Goal: Task Accomplishment & Management: Manage account settings

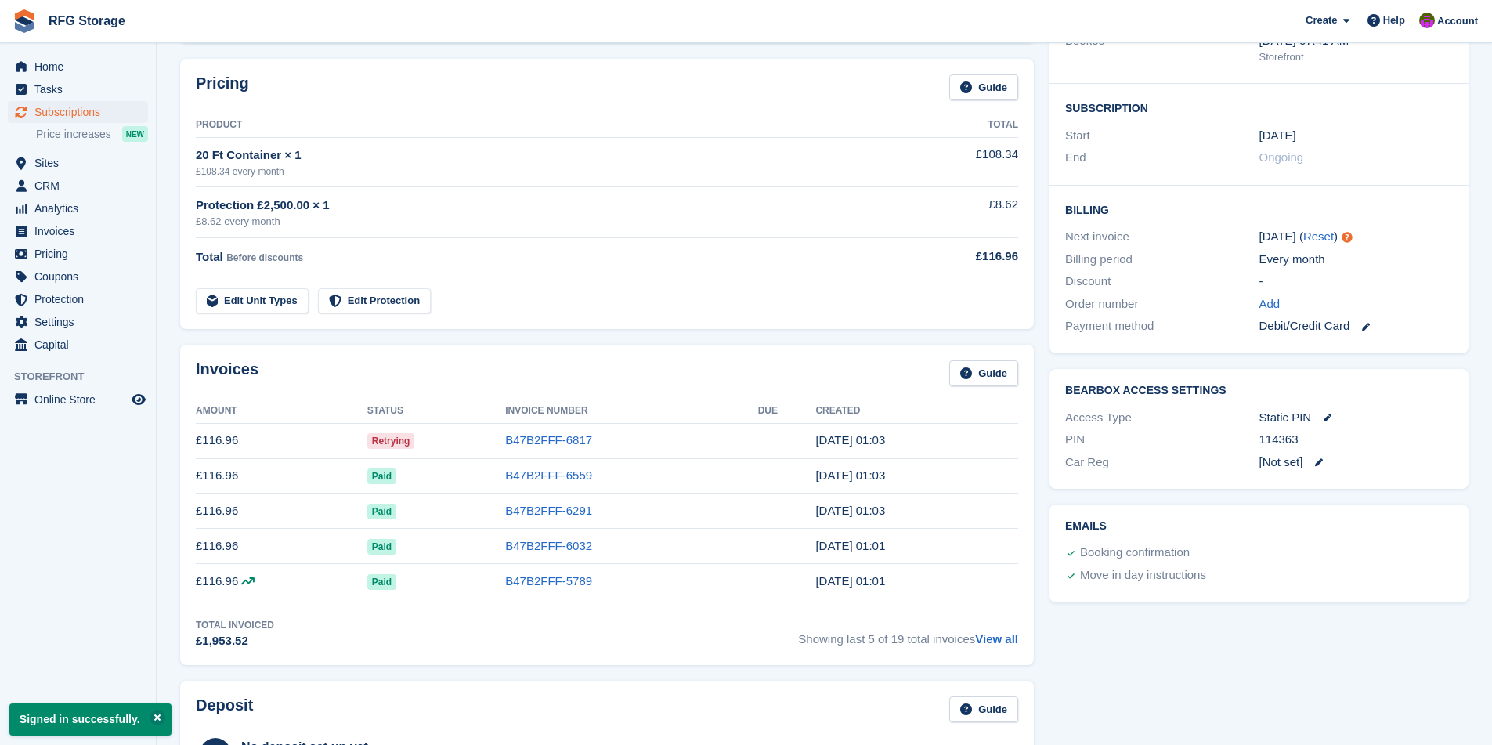
scroll to position [231, 0]
click at [1318, 27] on span "Create" at bounding box center [1321, 21] width 31 height 16
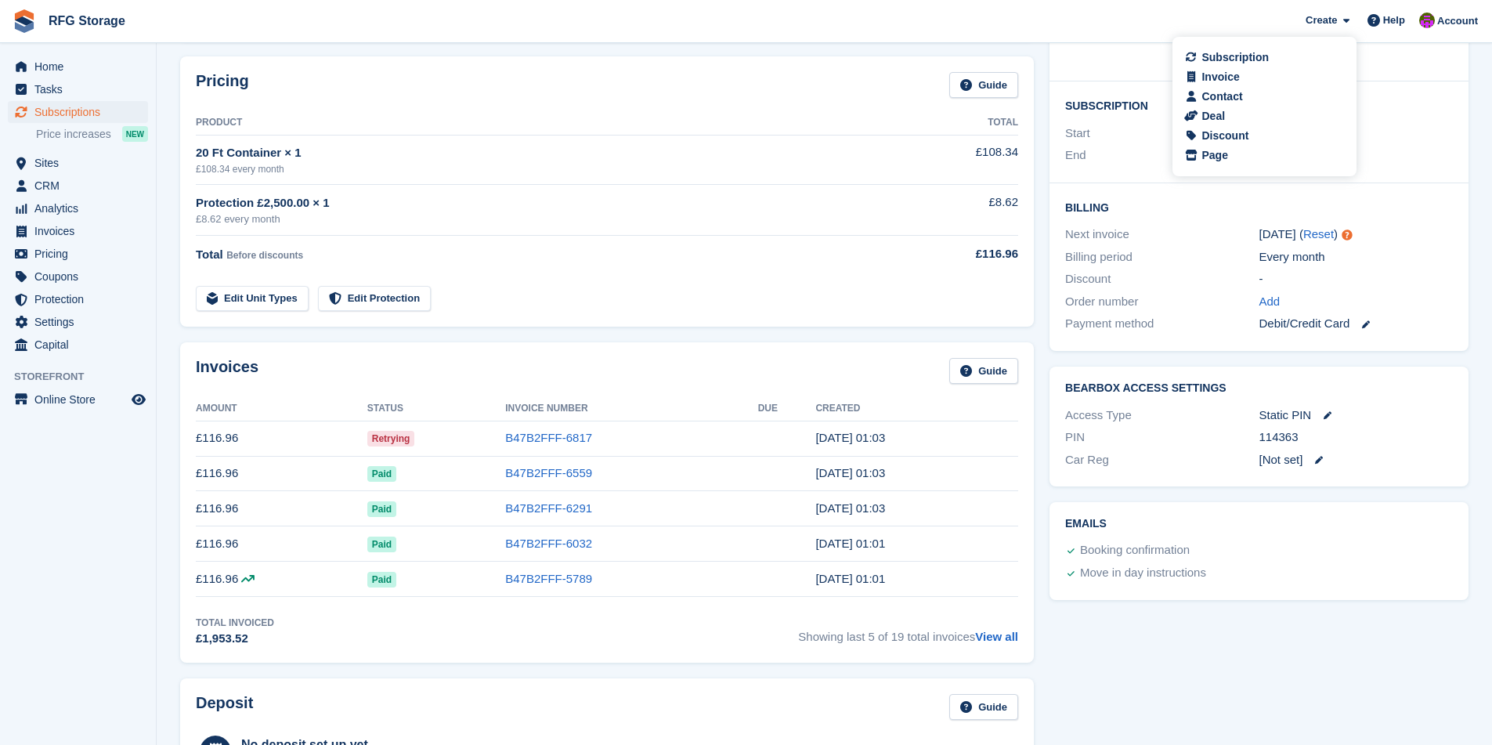
click at [1010, 21] on span "RFG Storage Create Subscription Invoice Contact Deal Discount Page Help Chat Su…" at bounding box center [746, 21] width 1492 height 42
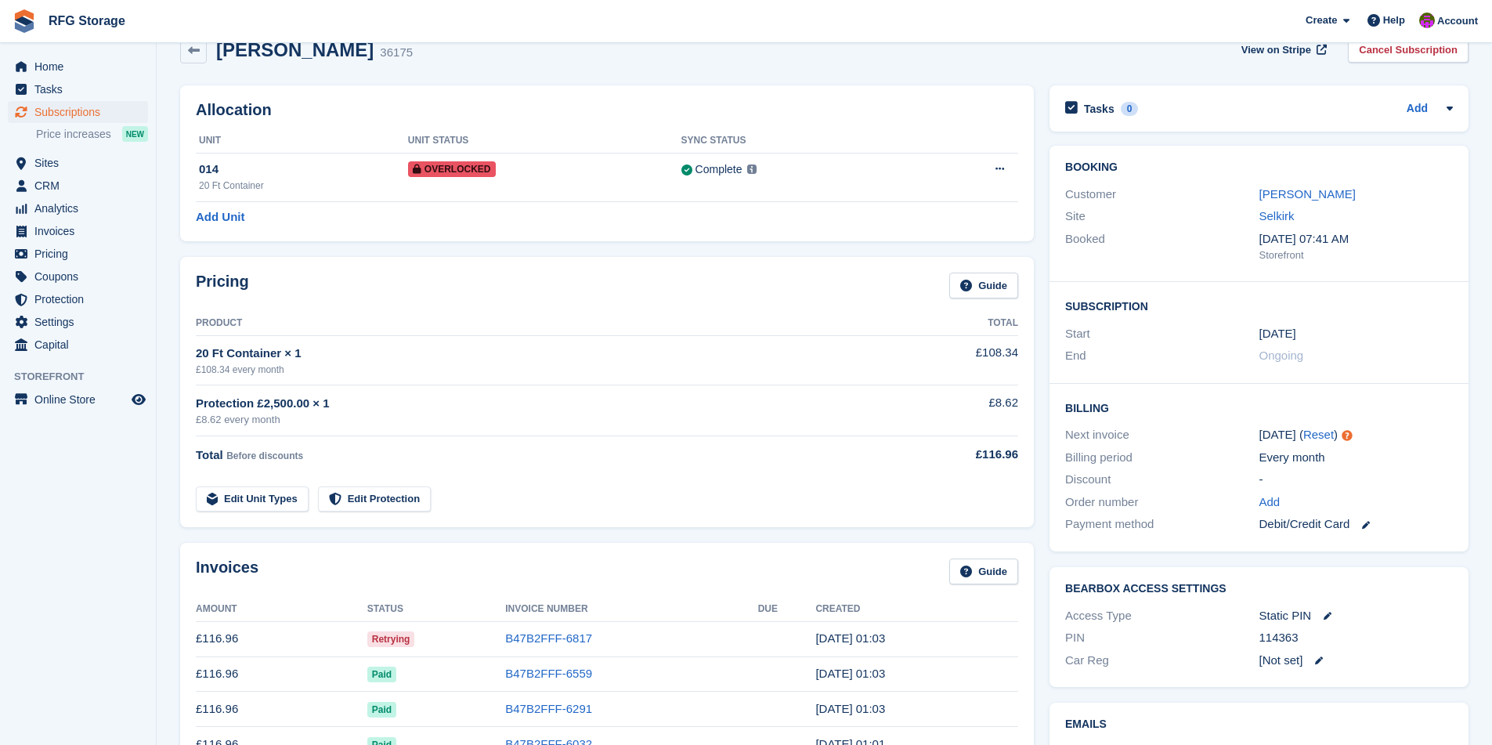
scroll to position [0, 0]
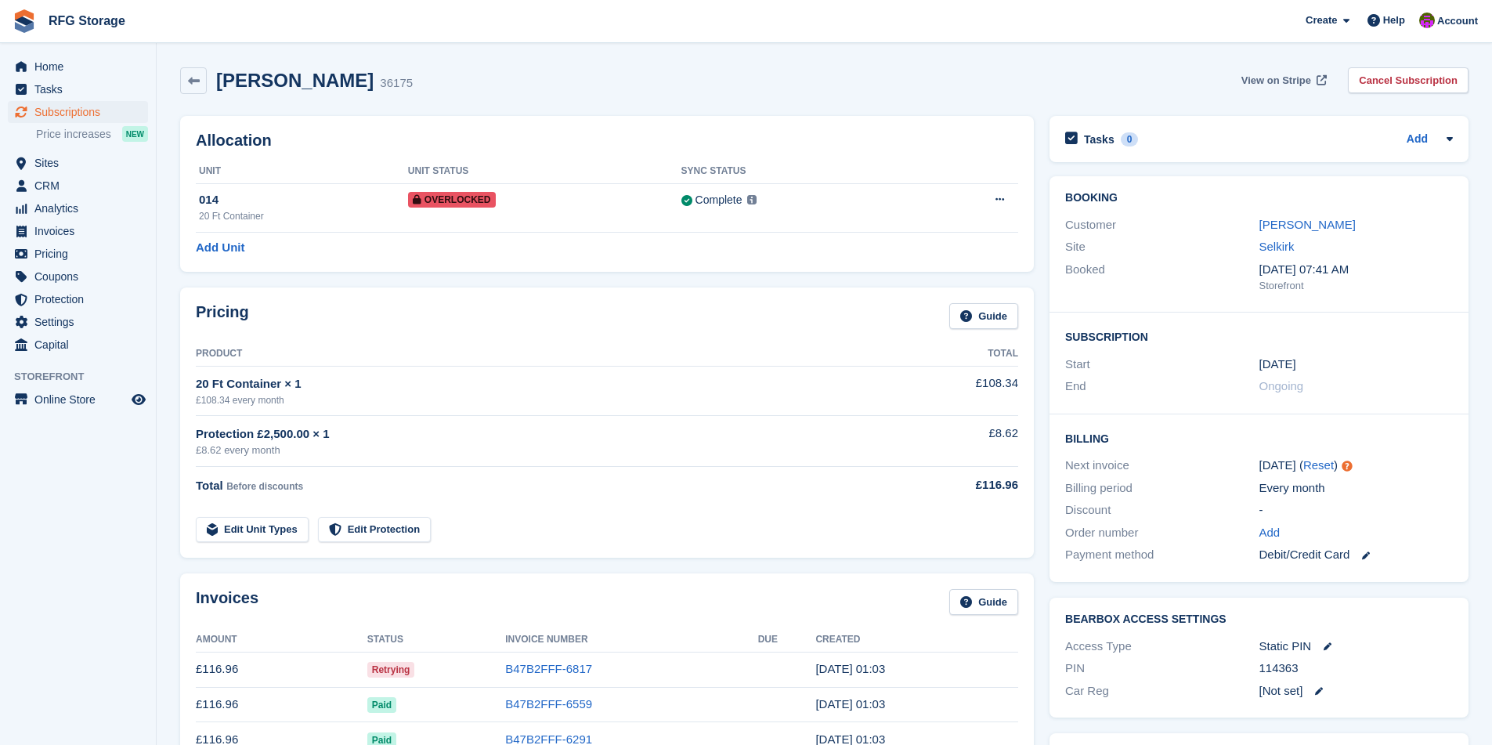
click at [1278, 80] on span "View on Stripe" at bounding box center [1276, 81] width 70 height 16
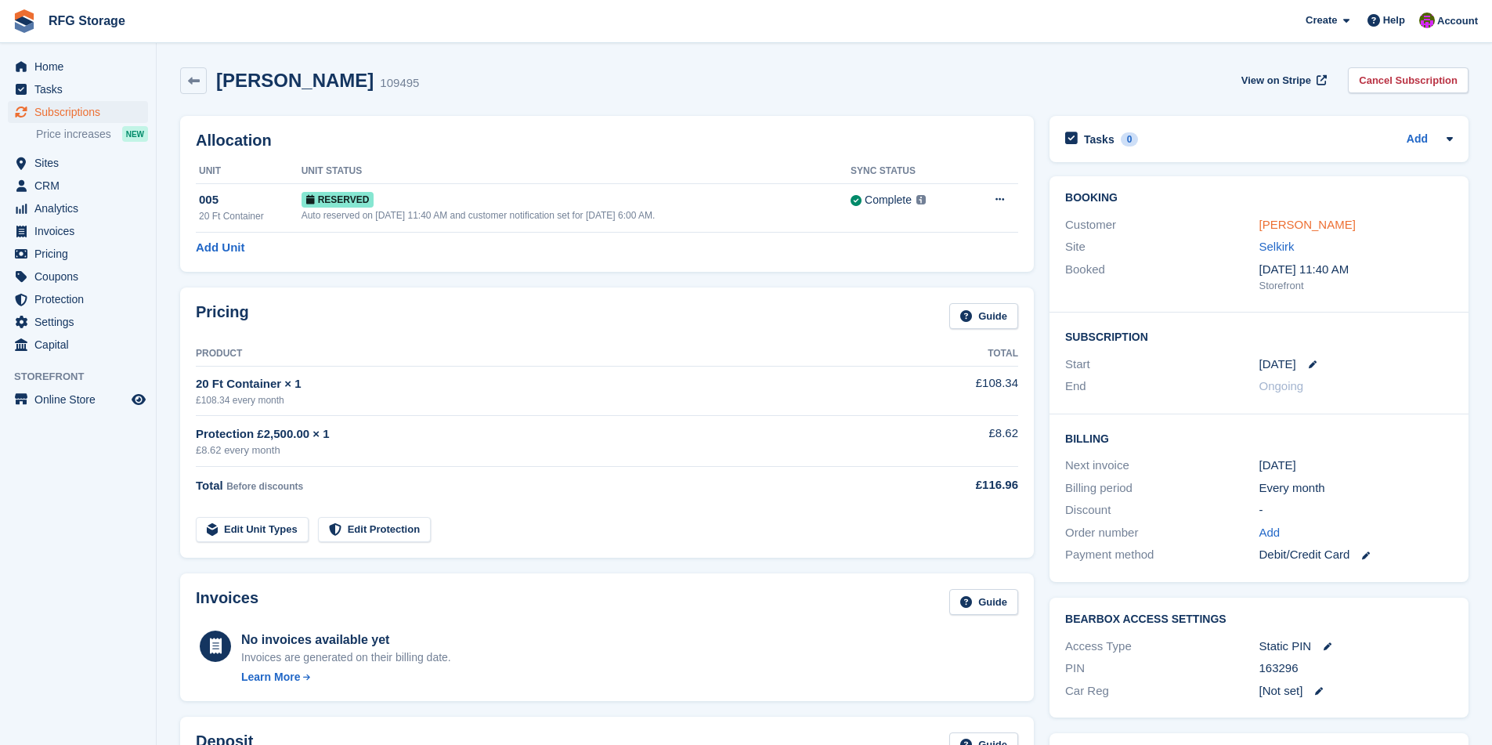
click at [1284, 222] on link "[PERSON_NAME]" at bounding box center [1307, 224] width 96 height 13
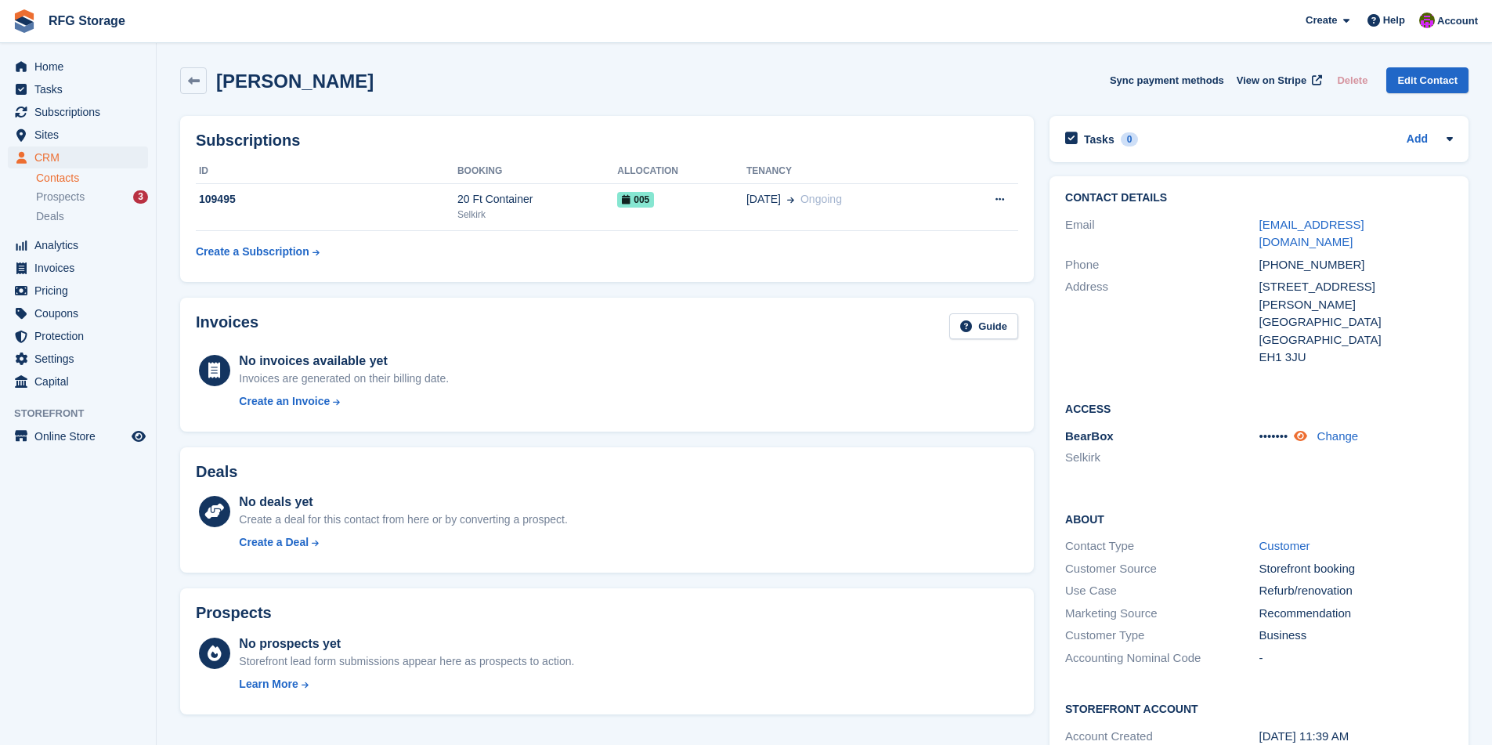
click at [1306, 430] on icon at bounding box center [1300, 436] width 13 height 12
click at [1342, 222] on link "[EMAIL_ADDRESS][DOMAIN_NAME]" at bounding box center [1311, 233] width 105 height 31
click at [392, 198] on div "109495" at bounding box center [327, 199] width 262 height 16
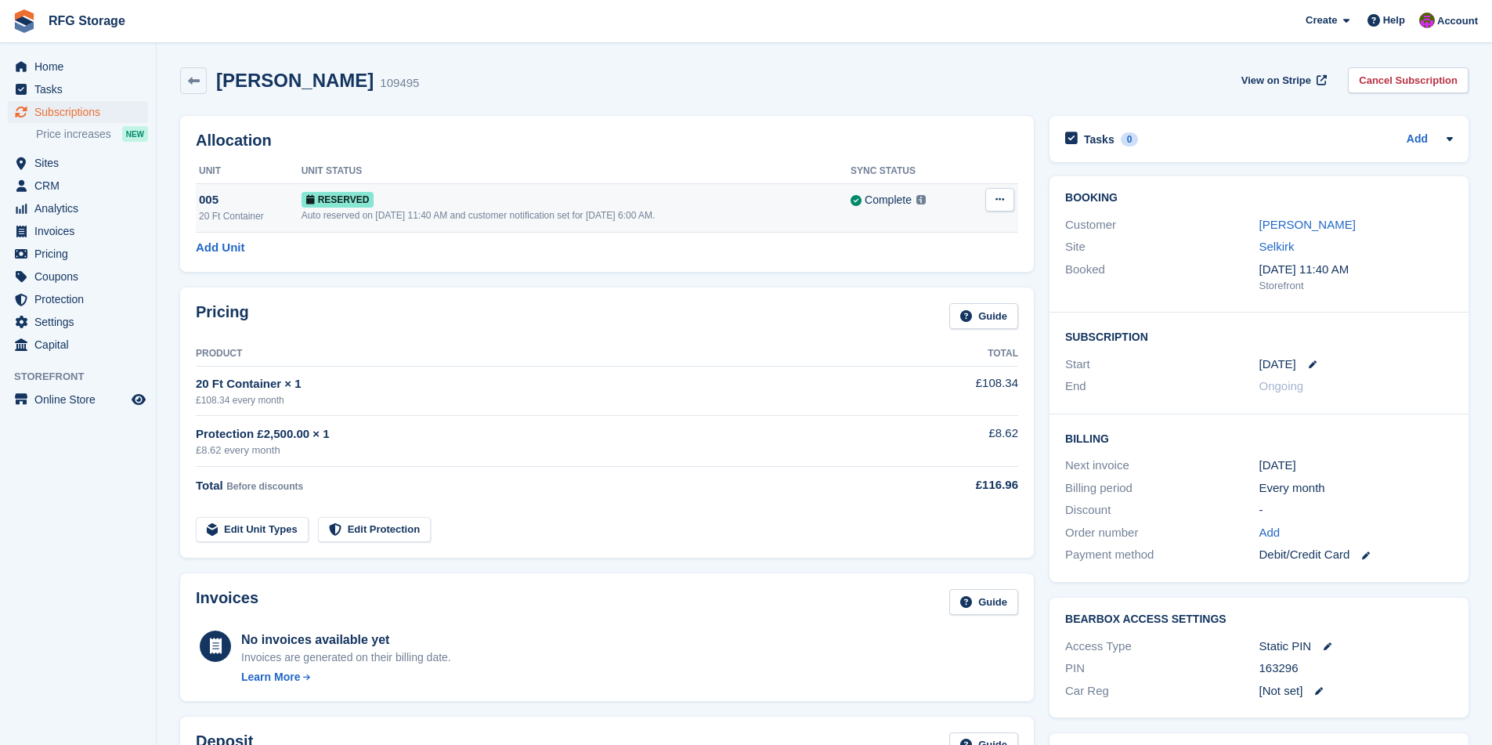
click at [1000, 200] on icon at bounding box center [999, 199] width 9 height 10
click at [897, 261] on p "Deallocate" at bounding box center [939, 264] width 136 height 20
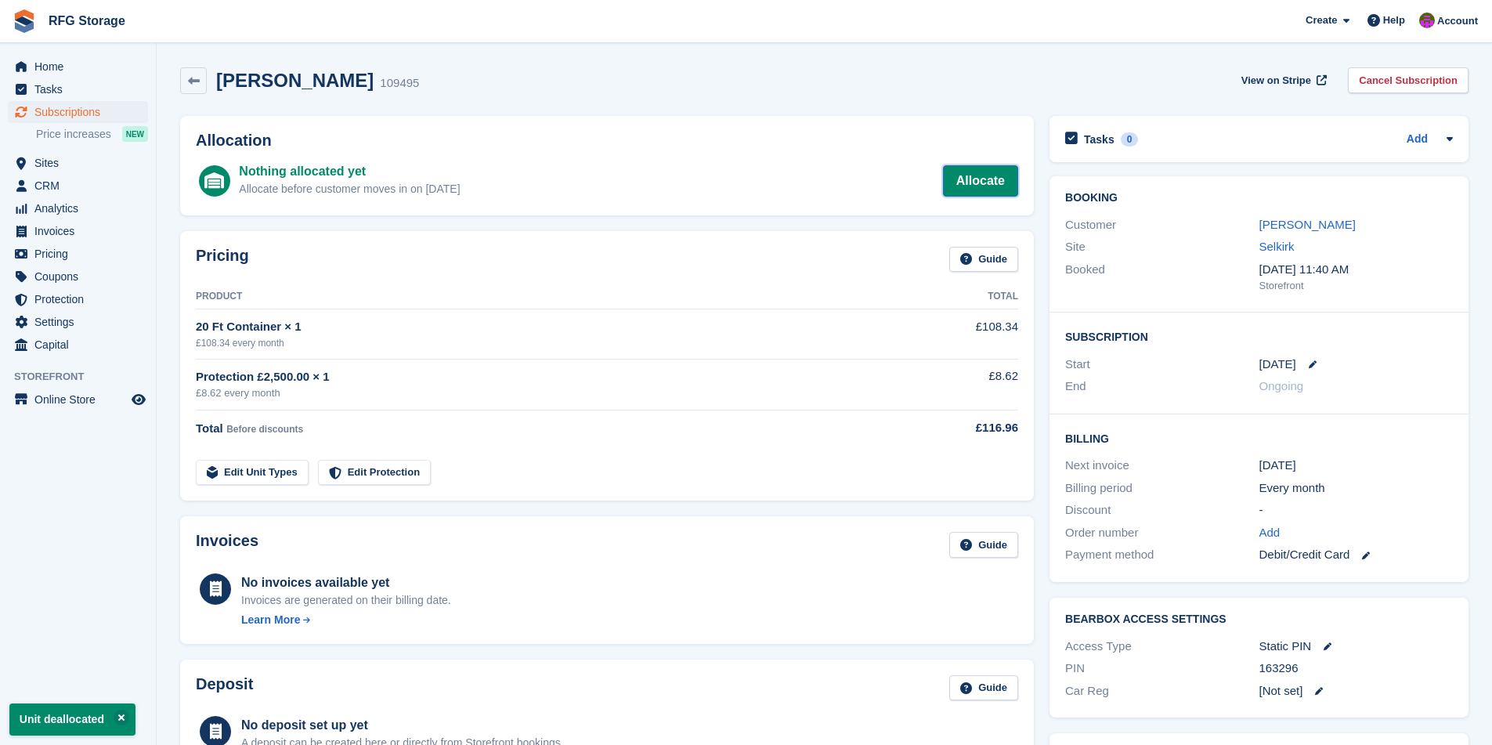
click at [980, 182] on link "Allocate" at bounding box center [980, 180] width 75 height 31
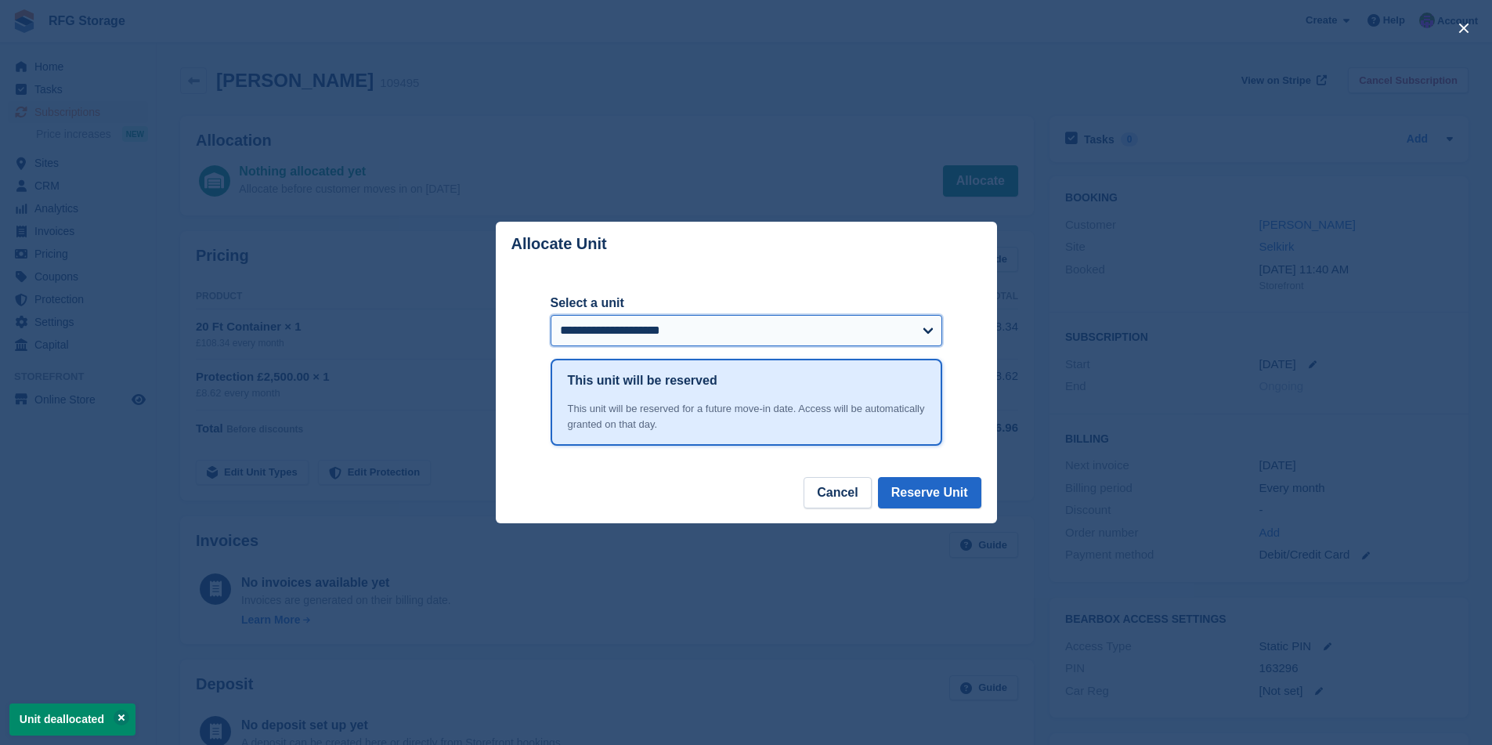
click at [905, 327] on select "**********" at bounding box center [747, 330] width 392 height 31
select select "*****"
click at [551, 315] on select "**********" at bounding box center [747, 330] width 392 height 31
click at [950, 499] on button "Reserve Unit" at bounding box center [929, 492] width 103 height 31
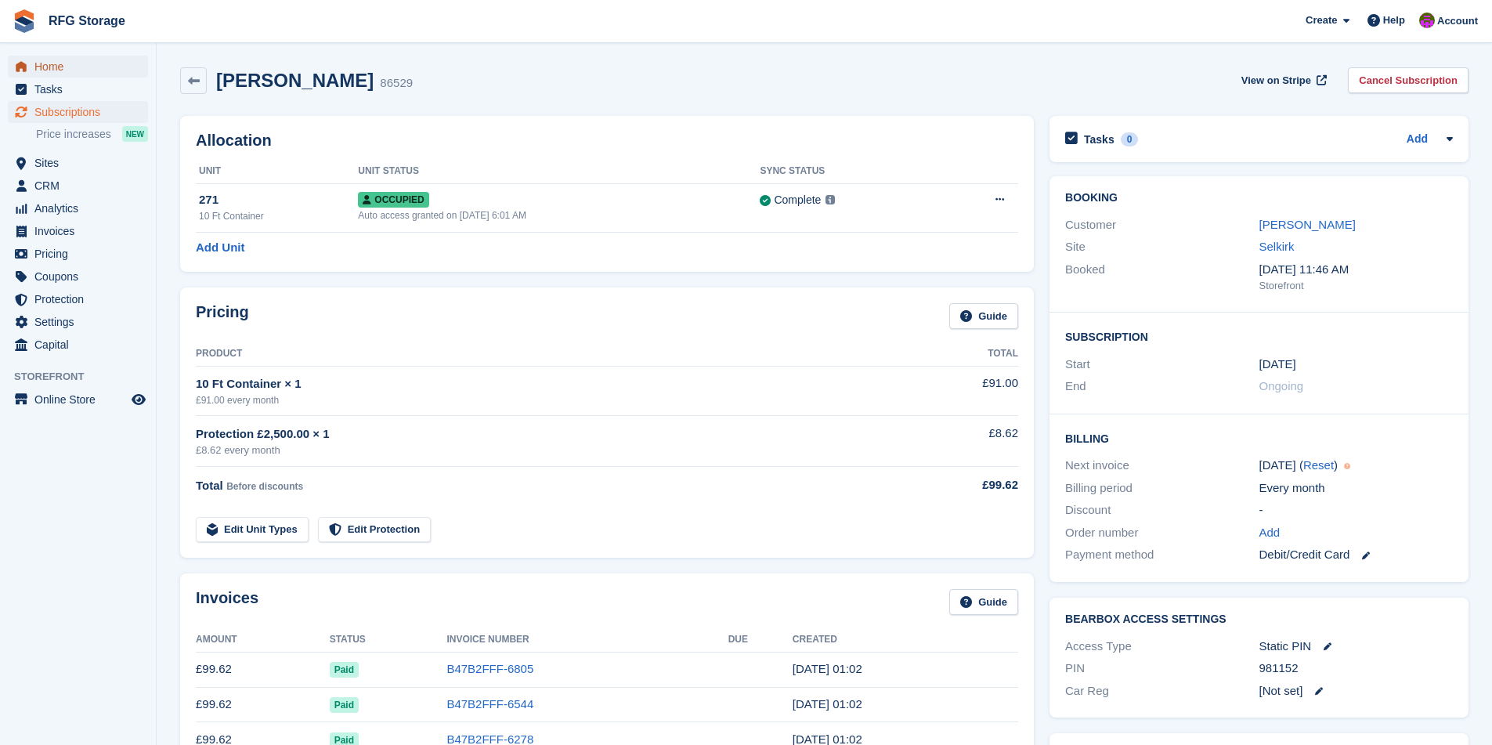
click at [41, 62] on span "Home" at bounding box center [81, 67] width 94 height 22
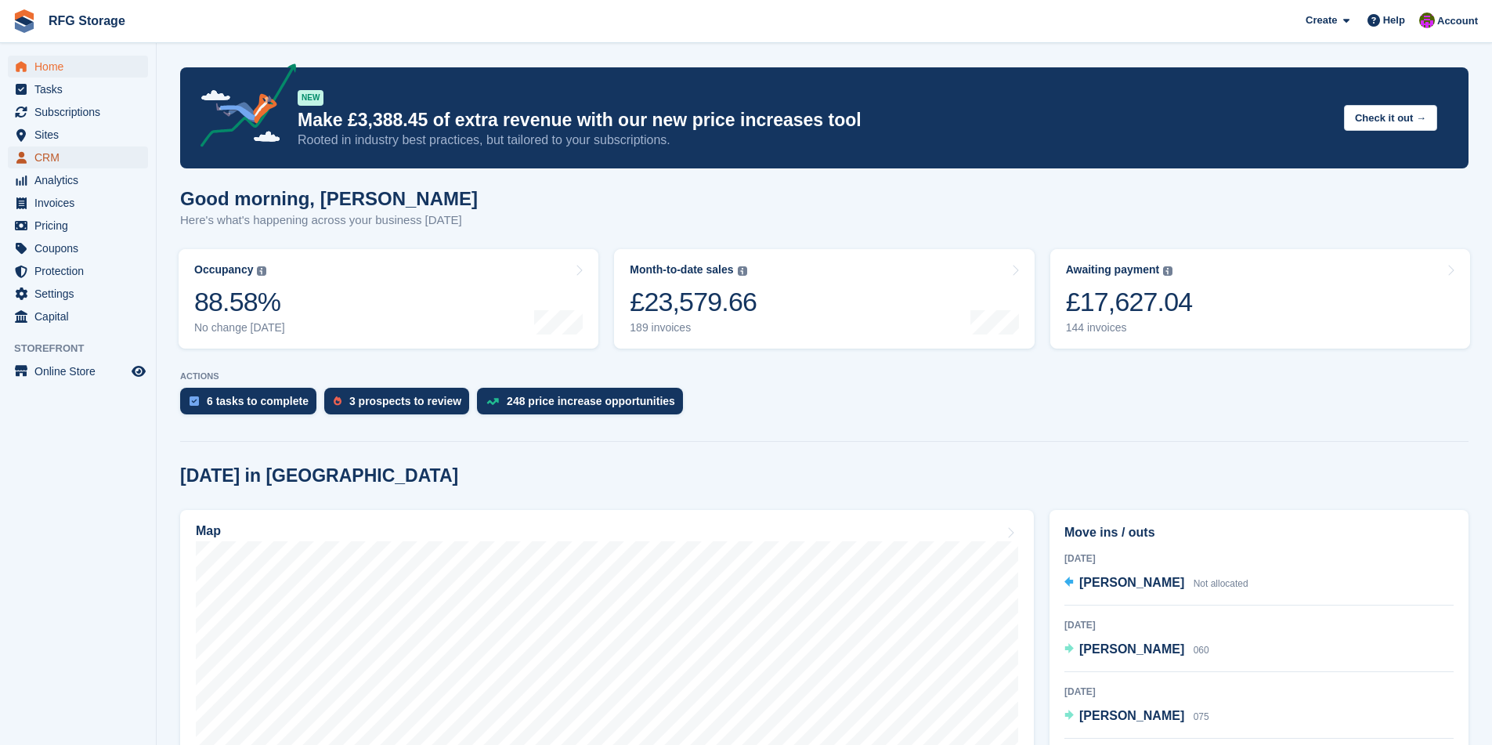
click at [61, 161] on span "CRM" at bounding box center [81, 157] width 94 height 22
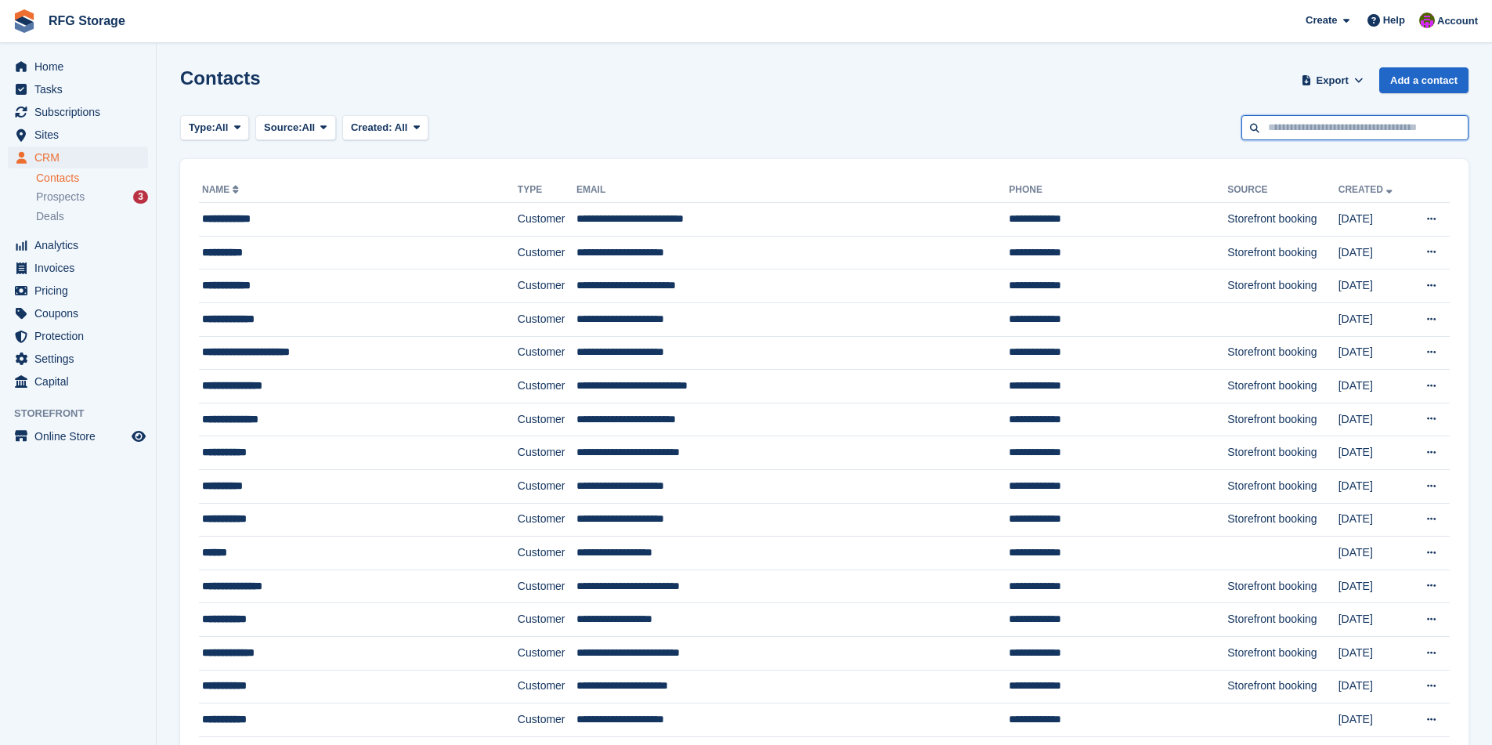
click at [1346, 136] on input "text" at bounding box center [1354, 128] width 227 height 26
type input "*********"
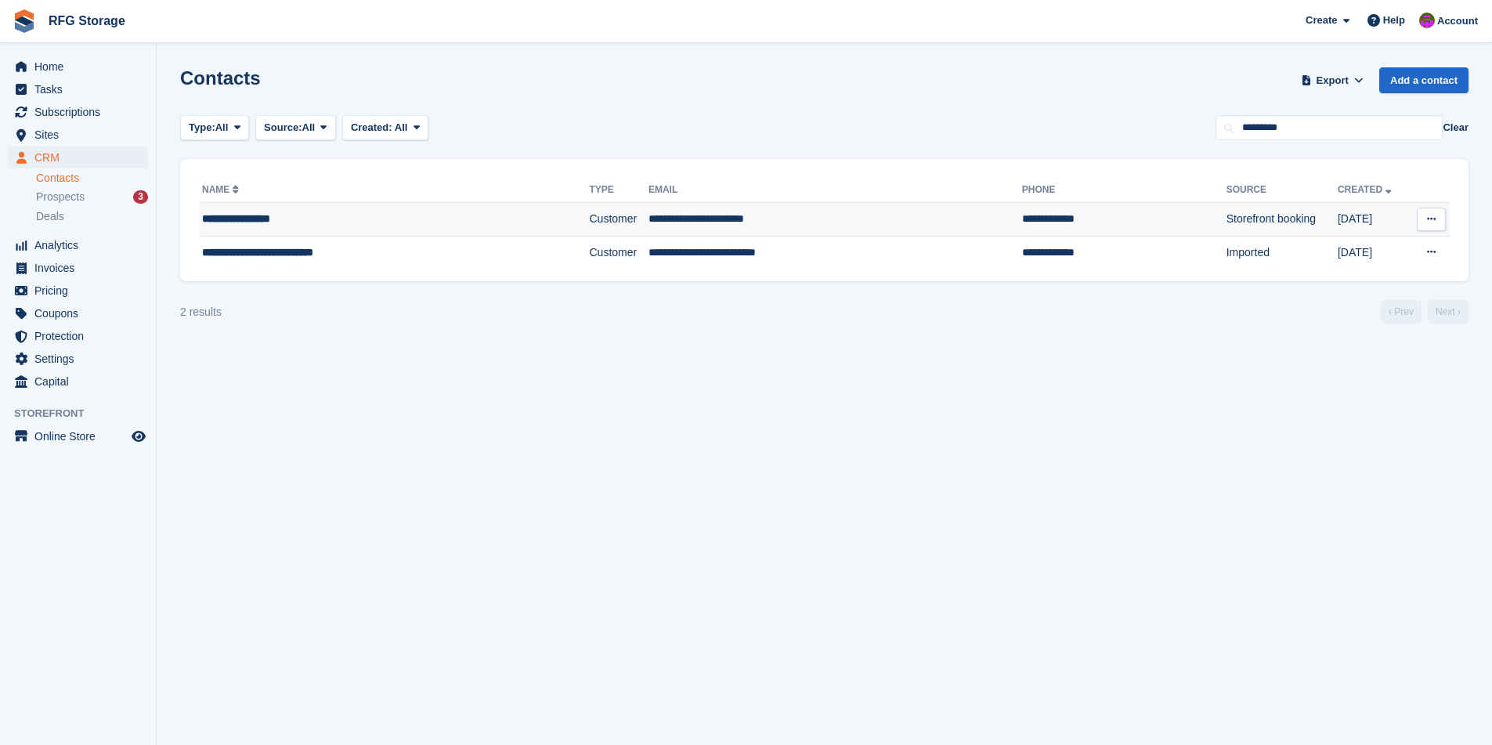
click at [688, 233] on td "**********" at bounding box center [835, 220] width 374 height 34
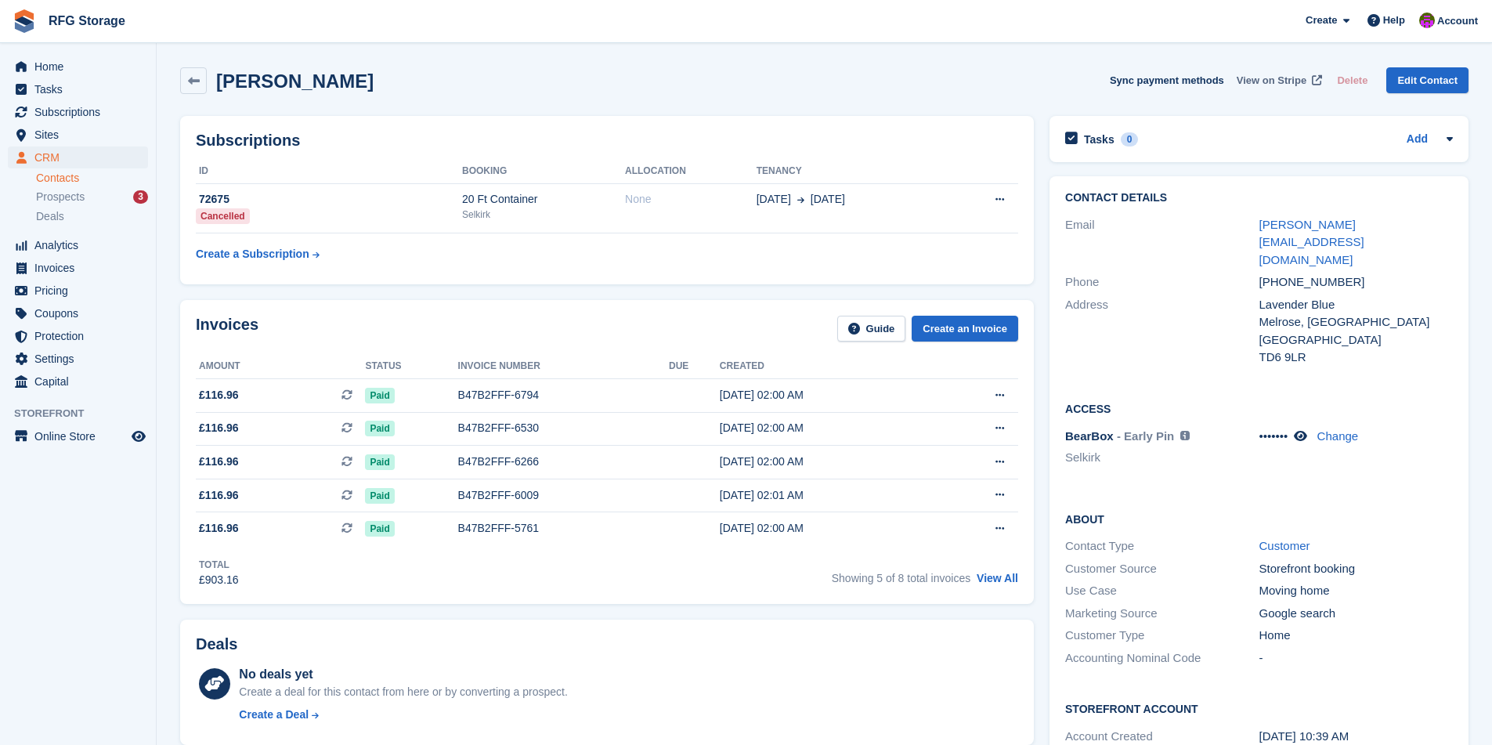
click at [1284, 78] on span "View on Stripe" at bounding box center [1272, 81] width 70 height 16
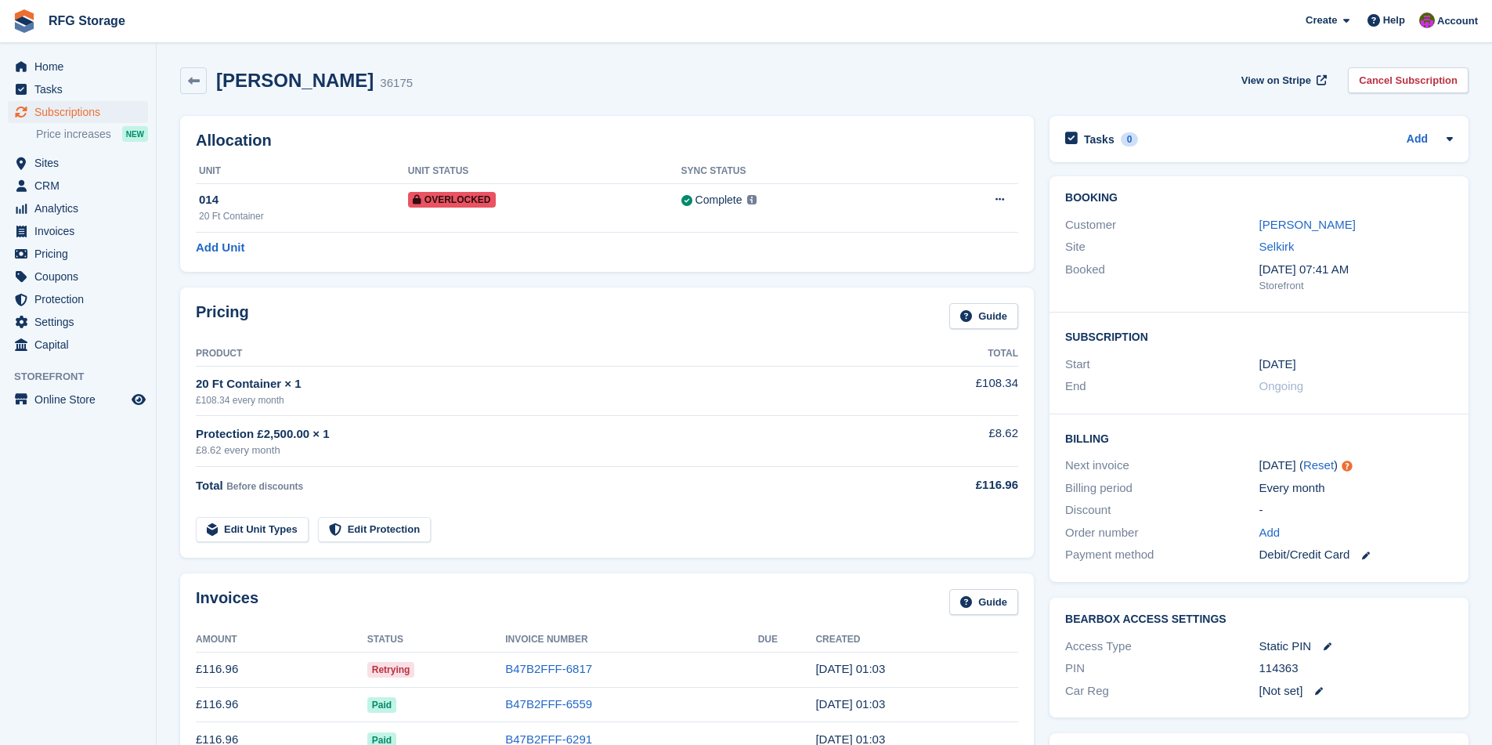
click at [34, 21] on img at bounding box center [24, 20] width 23 height 23
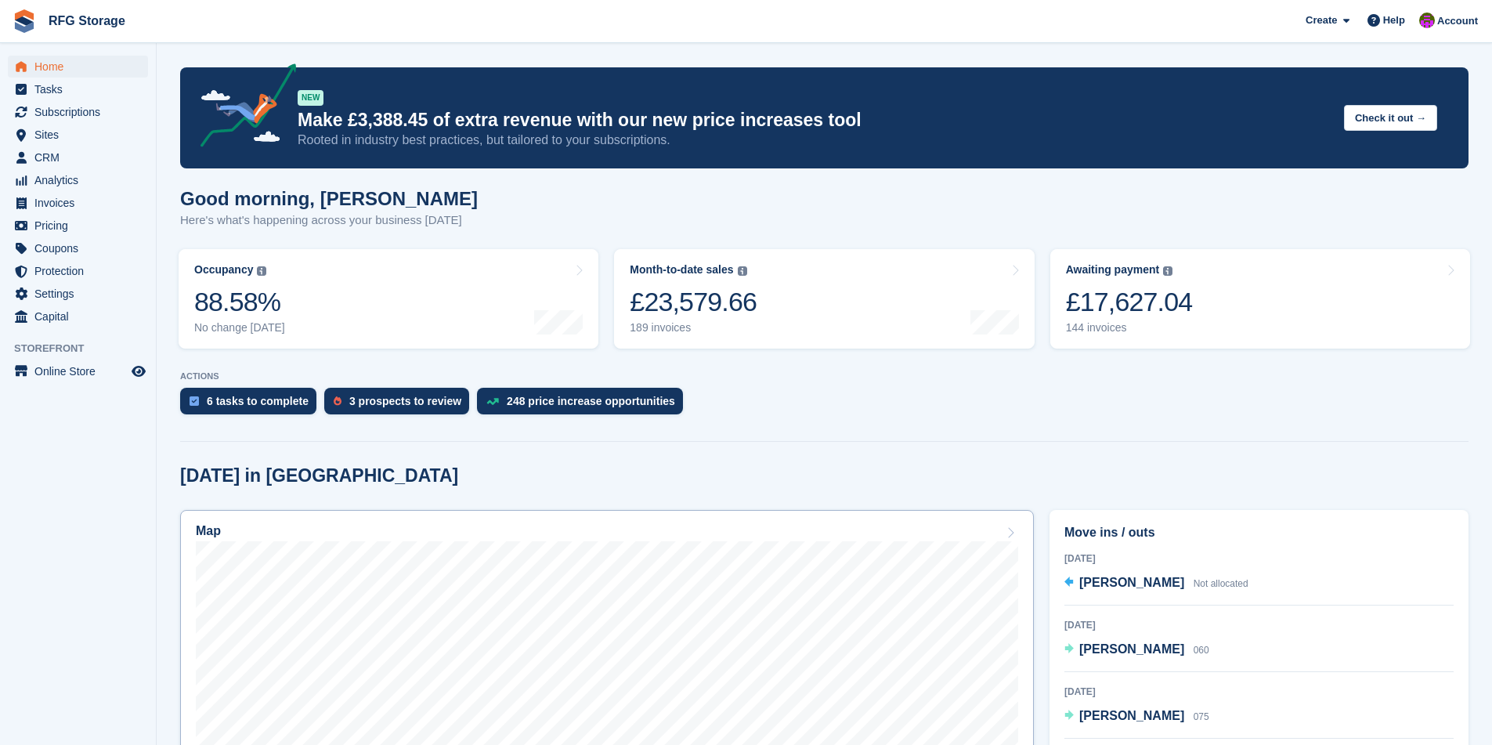
scroll to position [400, 0]
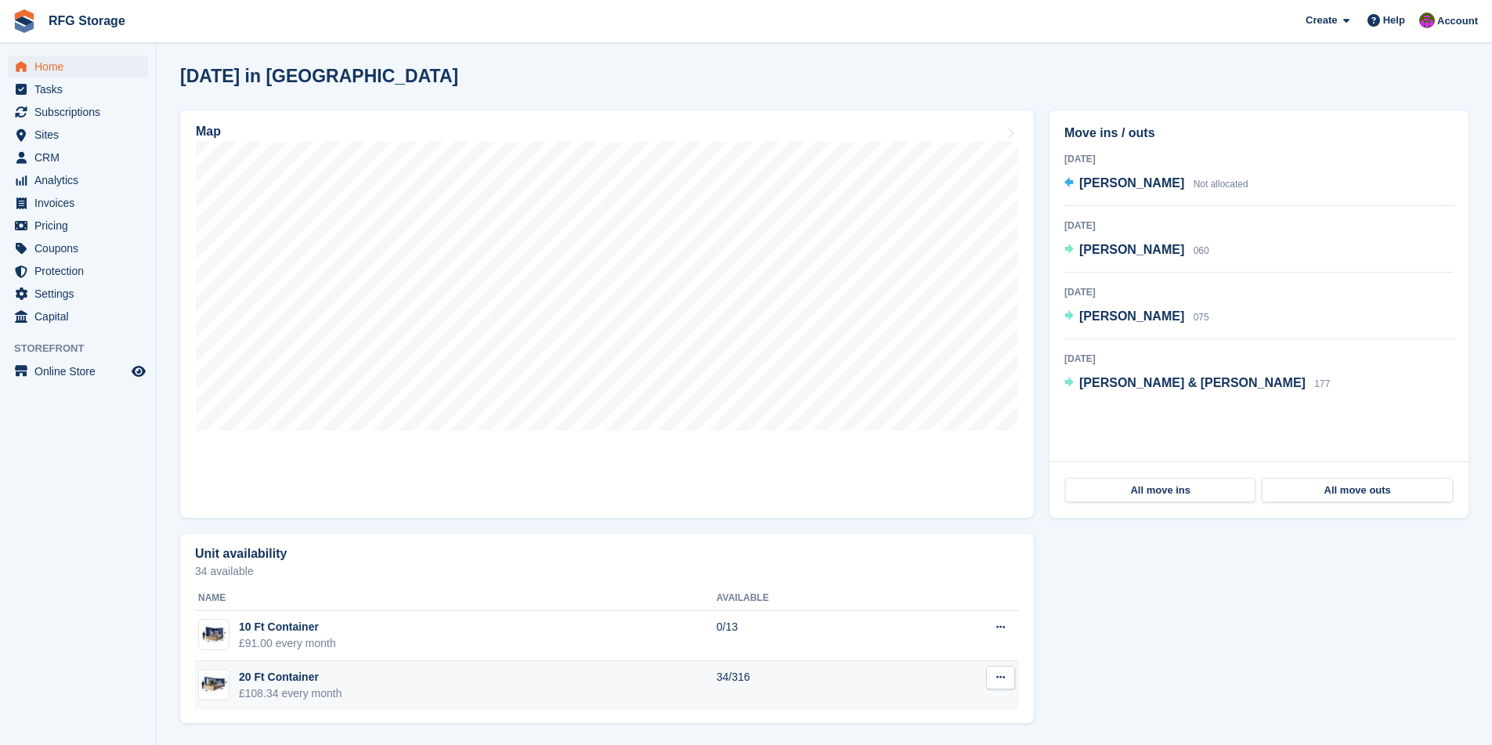
click at [400, 670] on td "20 Ft Container £108.34 every month" at bounding box center [456, 685] width 522 height 49
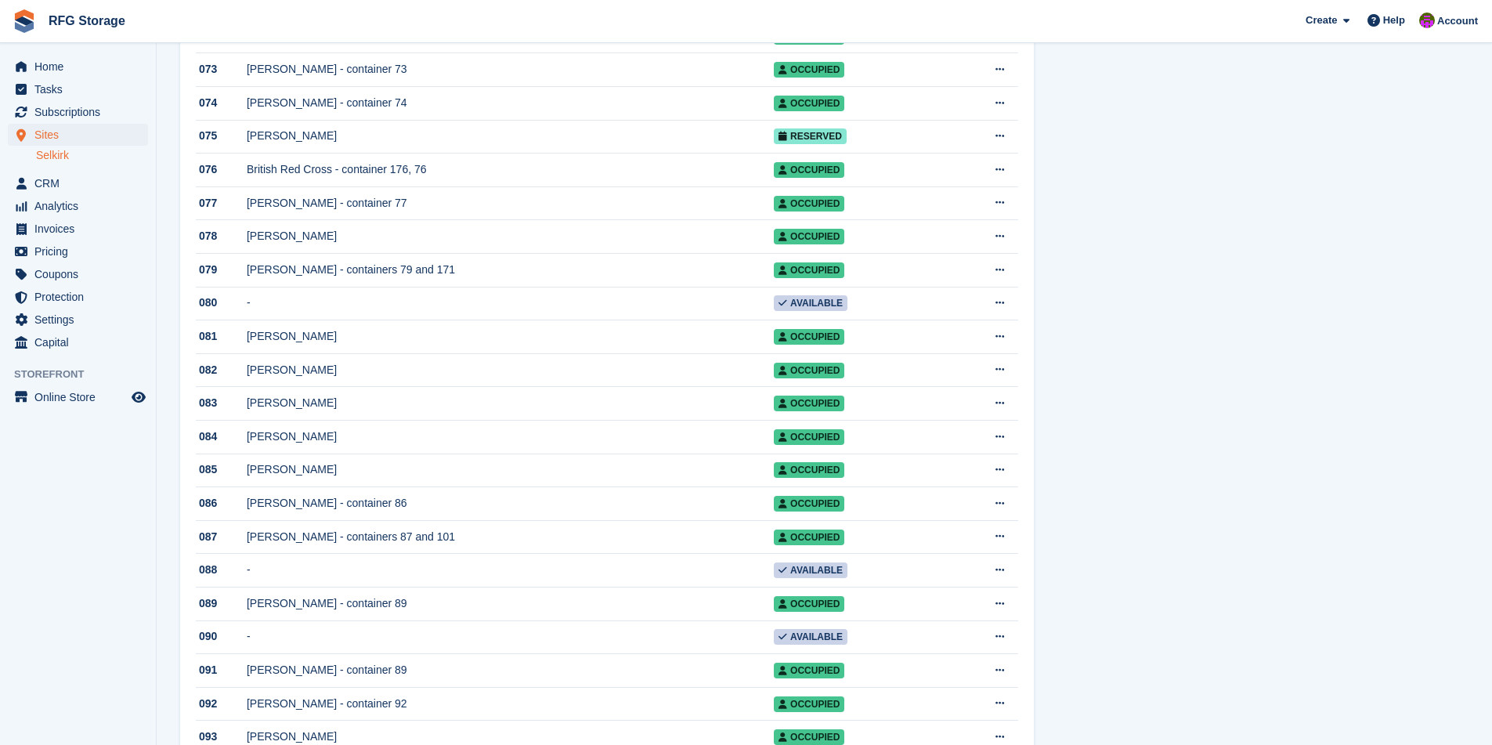
scroll to position [2672, 0]
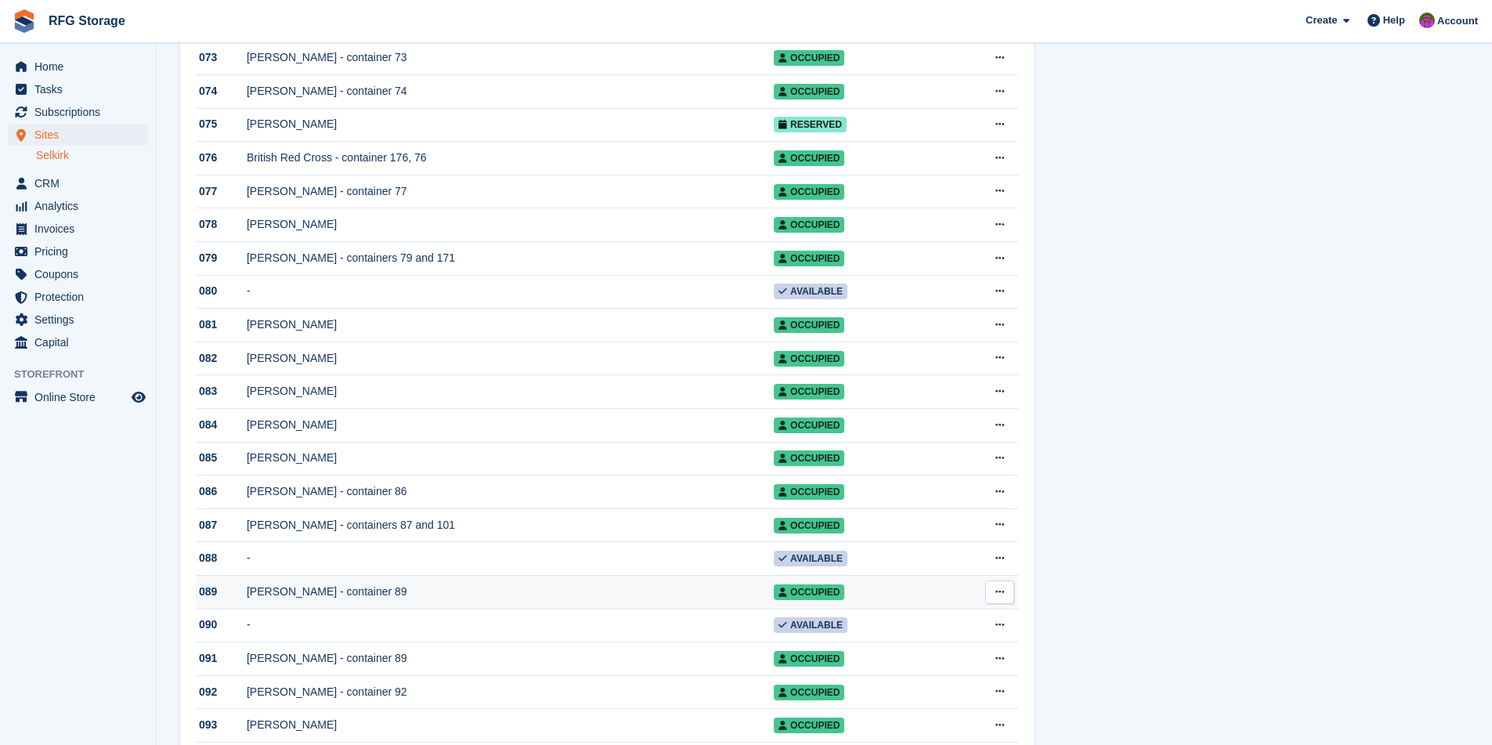
click at [403, 600] on div "Ms Cooper - container 89" at bounding box center [510, 591] width 527 height 16
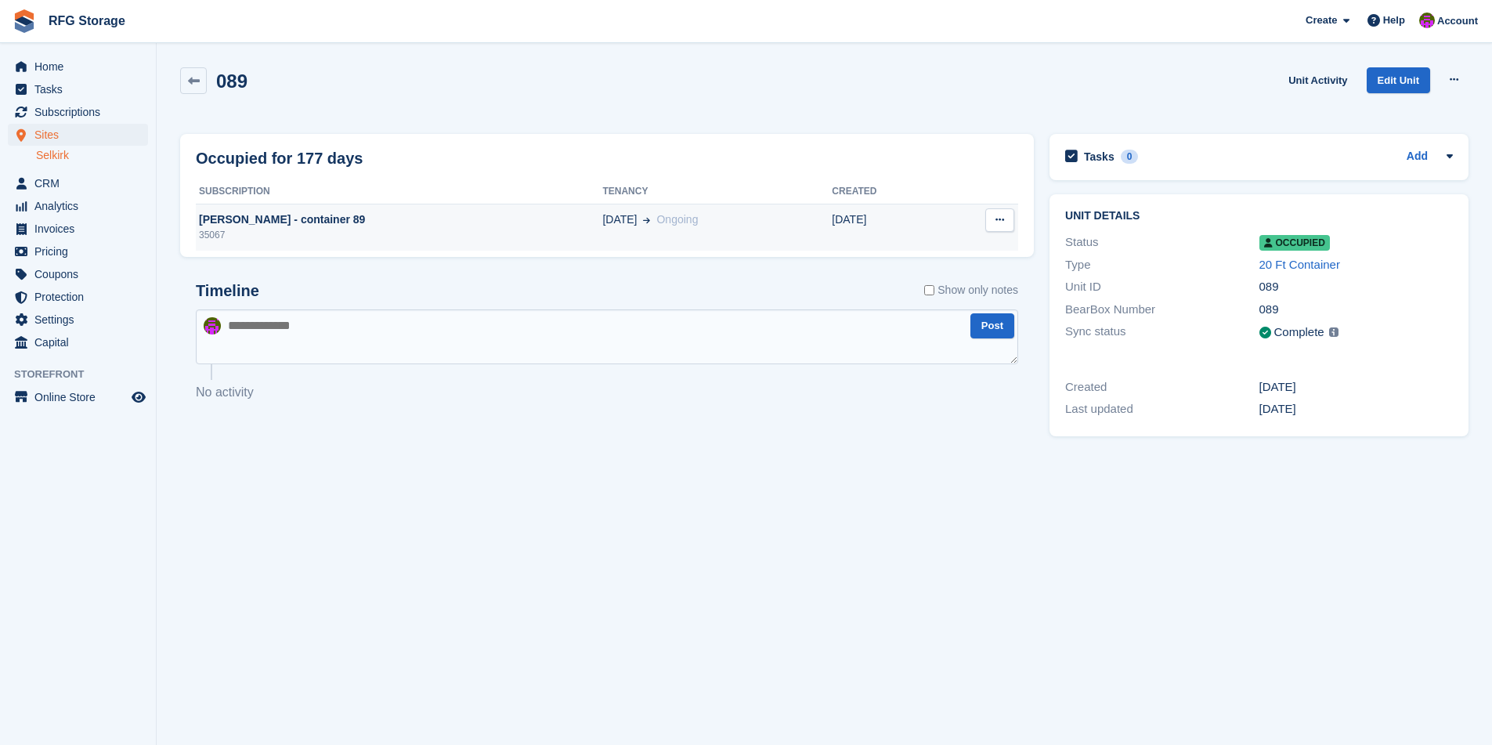
click at [699, 231] on td "30 Mar Ongoing" at bounding box center [716, 227] width 229 height 47
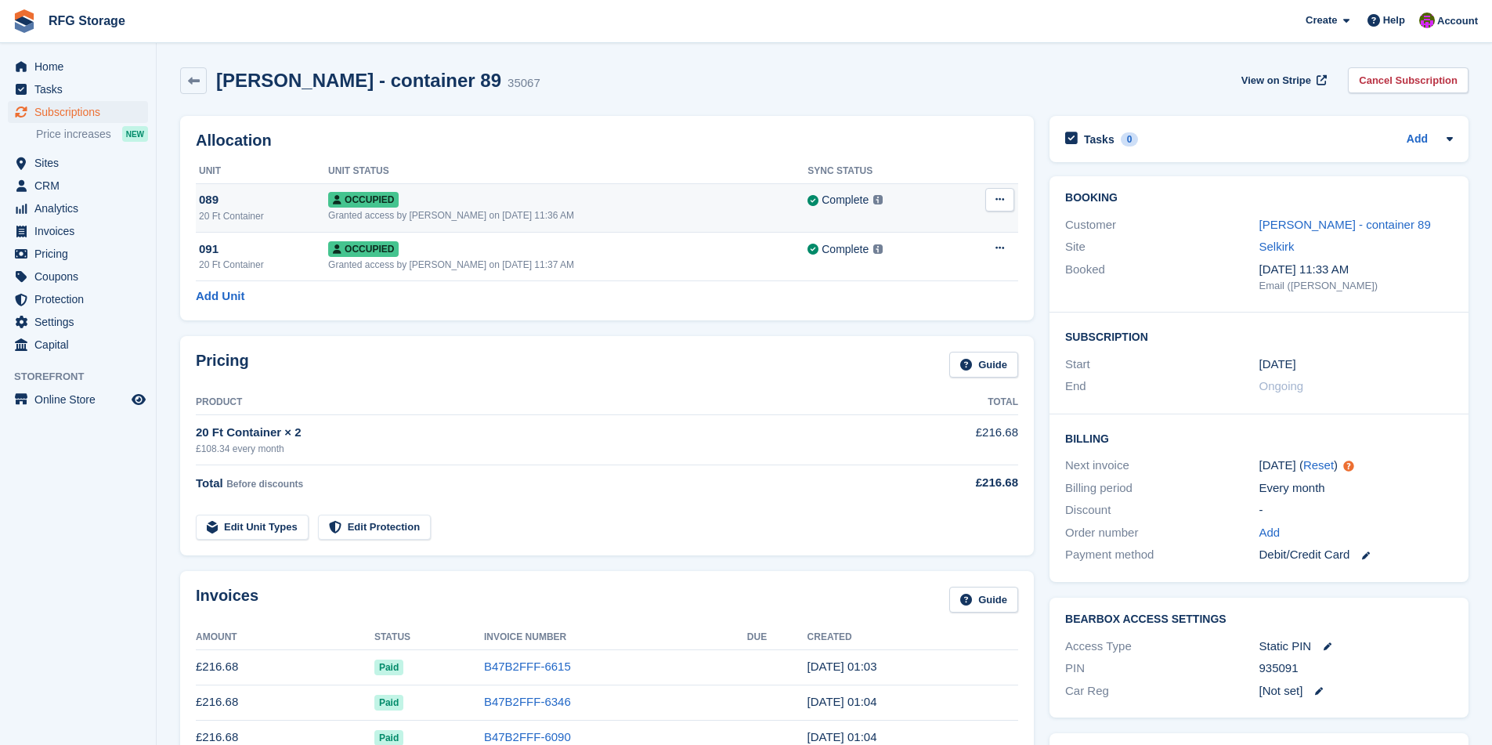
click at [1003, 201] on icon at bounding box center [999, 199] width 9 height 10
click at [963, 161] on th at bounding box center [986, 171] width 64 height 25
click at [1002, 196] on icon at bounding box center [999, 199] width 9 height 10
click at [958, 261] on p "Deallocate" at bounding box center [939, 264] width 136 height 20
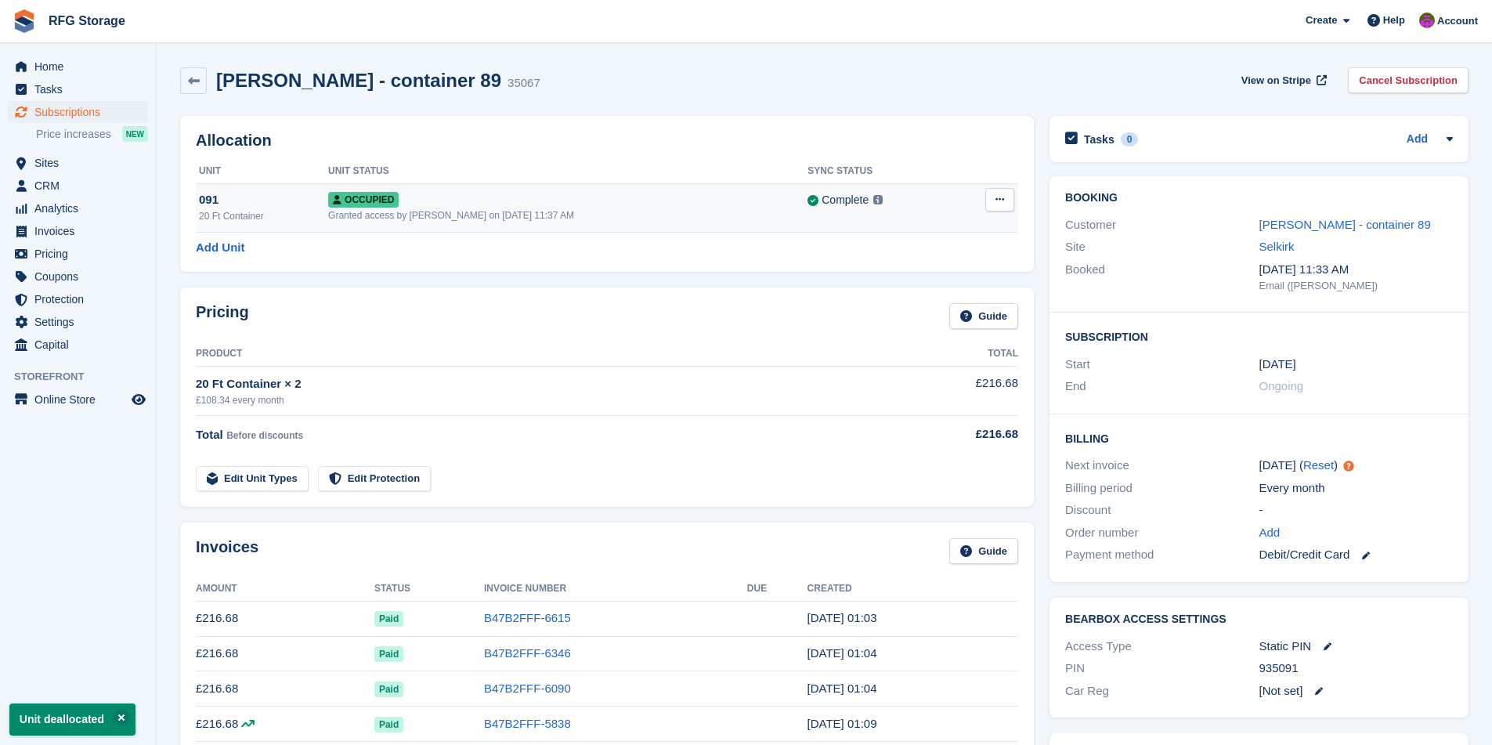
click at [1000, 197] on icon at bounding box center [999, 199] width 9 height 10
click at [927, 267] on p "Deallocate" at bounding box center [939, 264] width 136 height 20
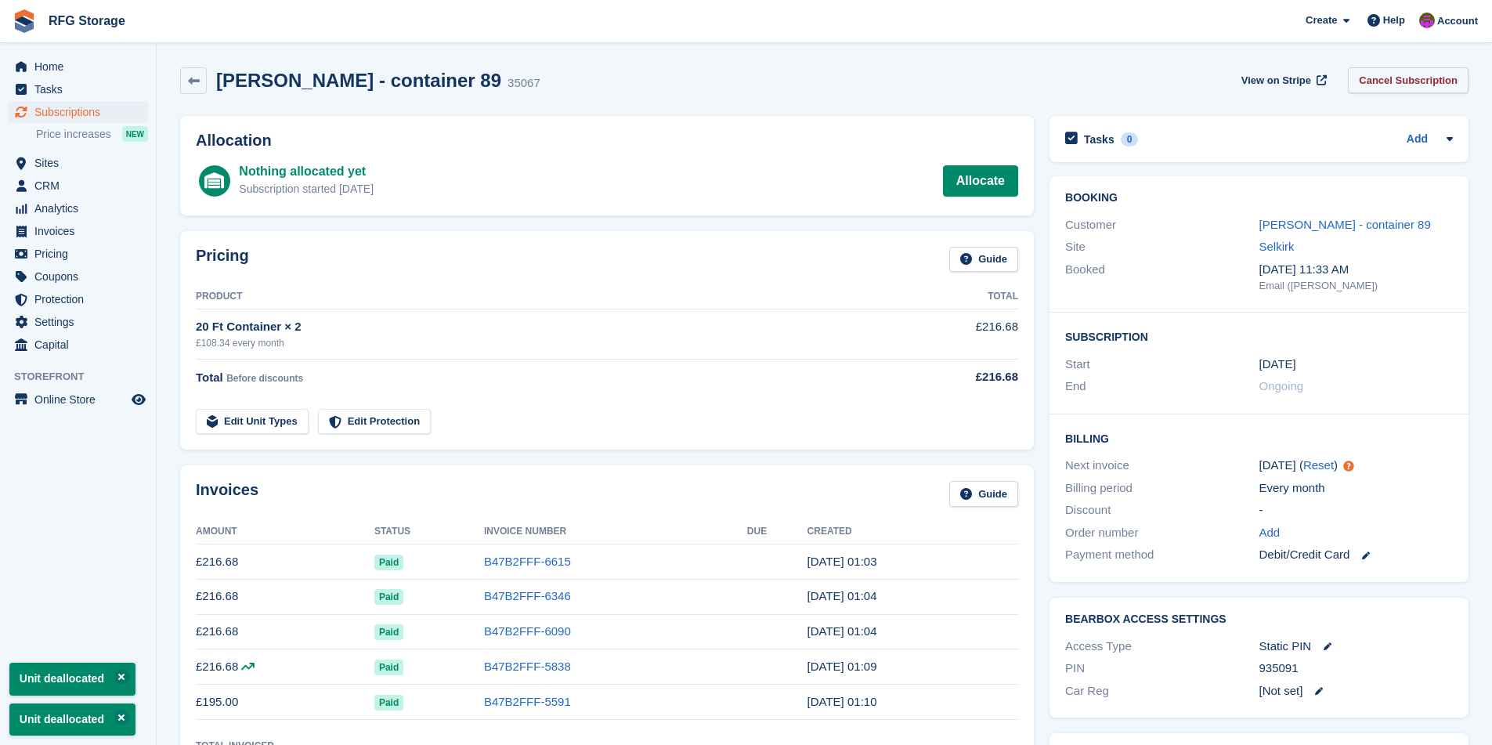
click at [1409, 80] on link "Cancel Subscription" at bounding box center [1408, 80] width 121 height 26
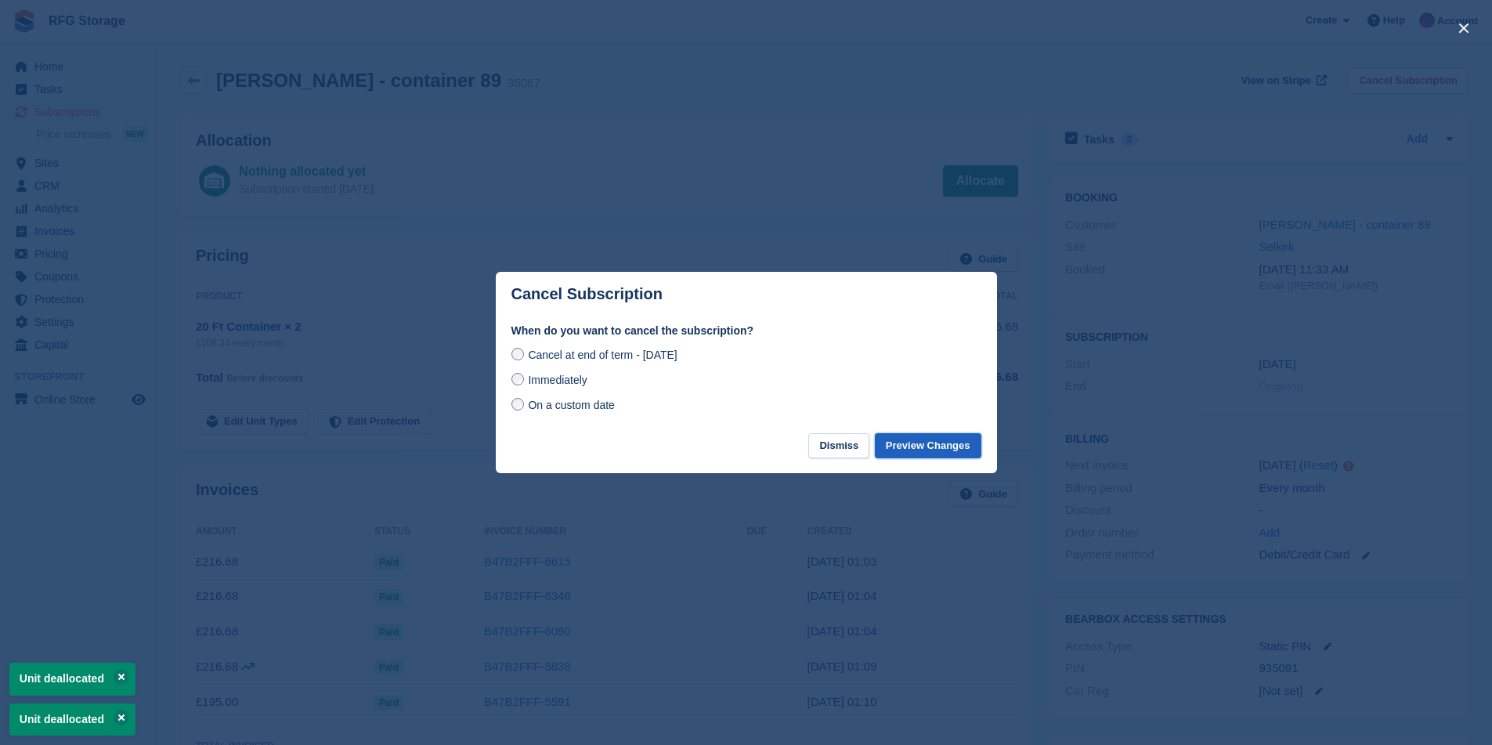
click at [938, 444] on button "Preview Changes" at bounding box center [928, 446] width 107 height 26
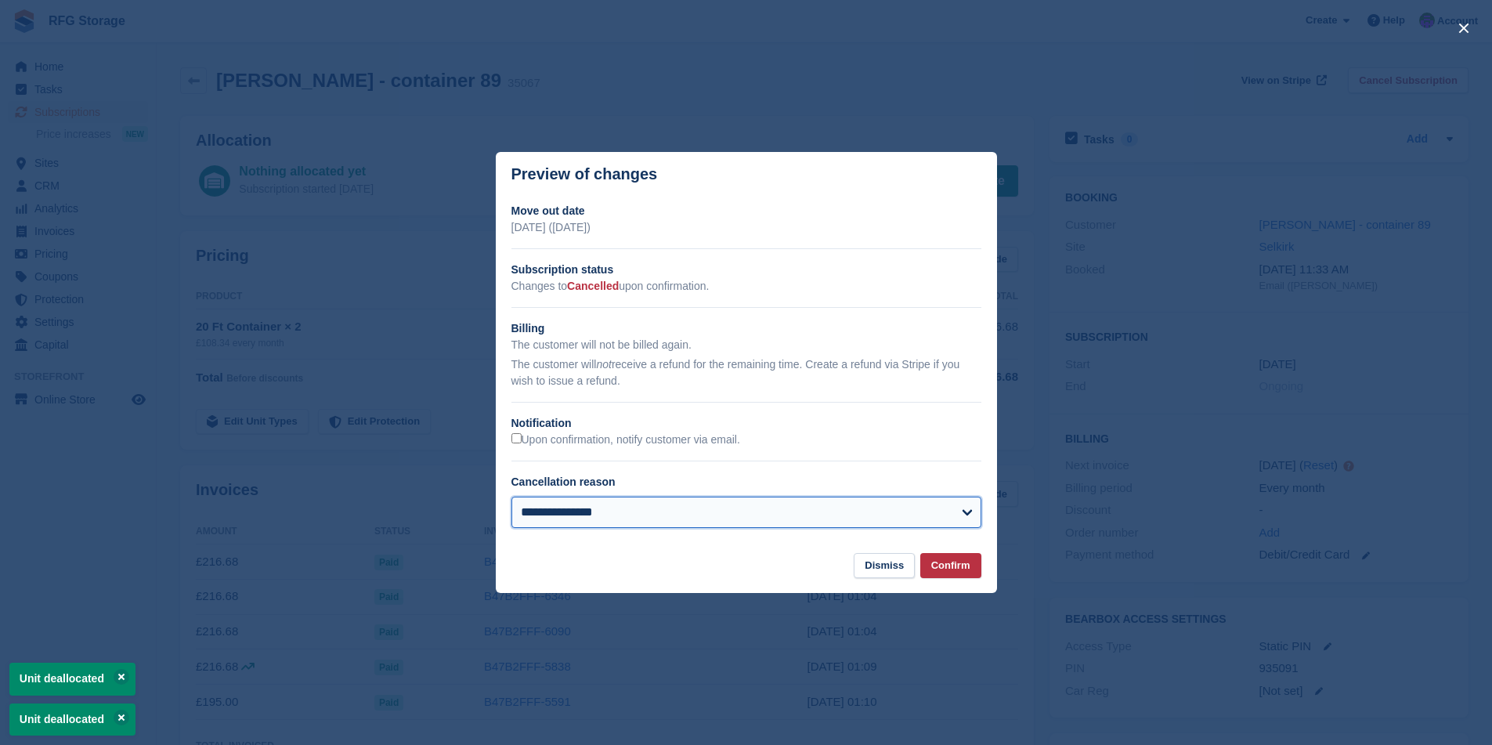
click at [730, 505] on select "**********" at bounding box center [746, 512] width 470 height 31
select select "**********"
click at [511, 497] on select "**********" at bounding box center [746, 512] width 470 height 31
click at [952, 574] on button "Confirm" at bounding box center [950, 566] width 61 height 26
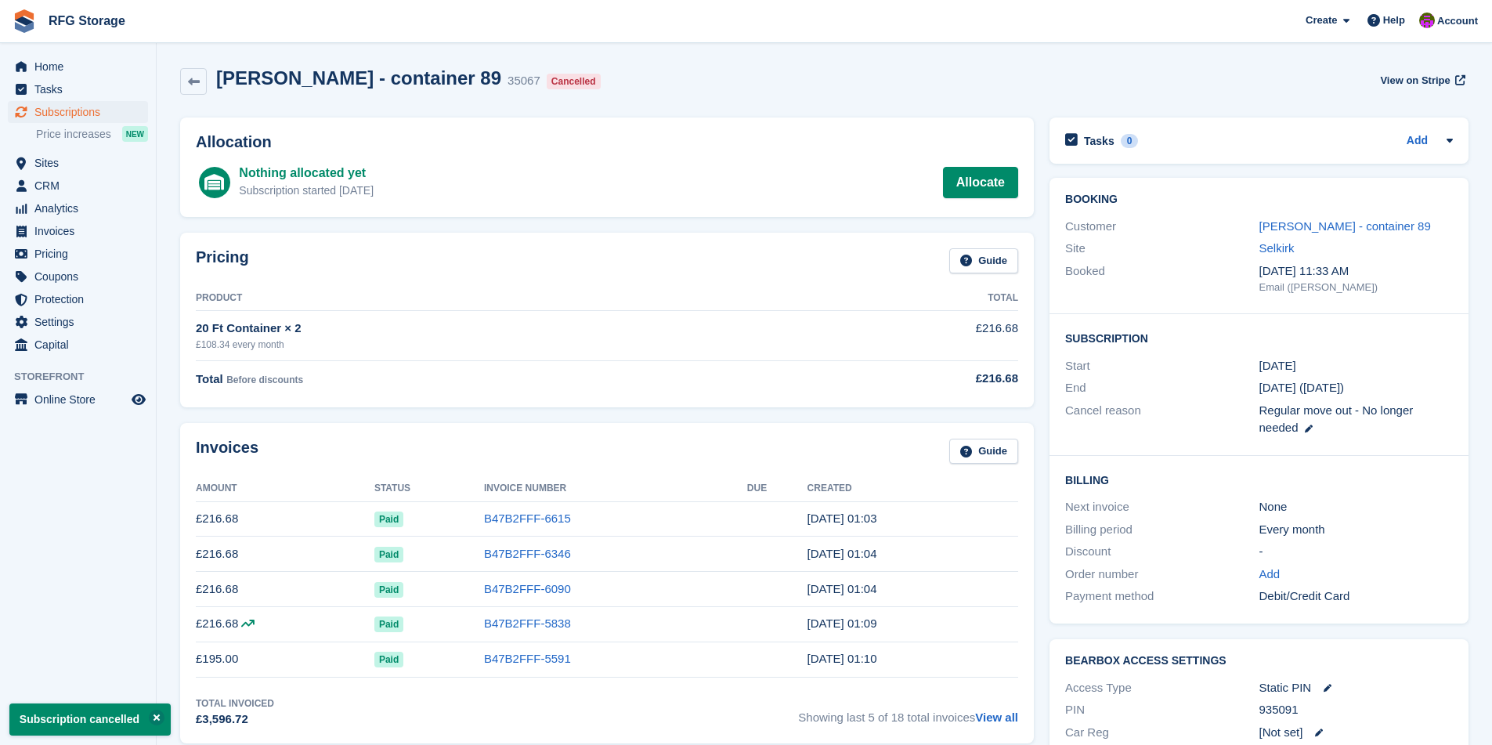
scroll to position [594, 0]
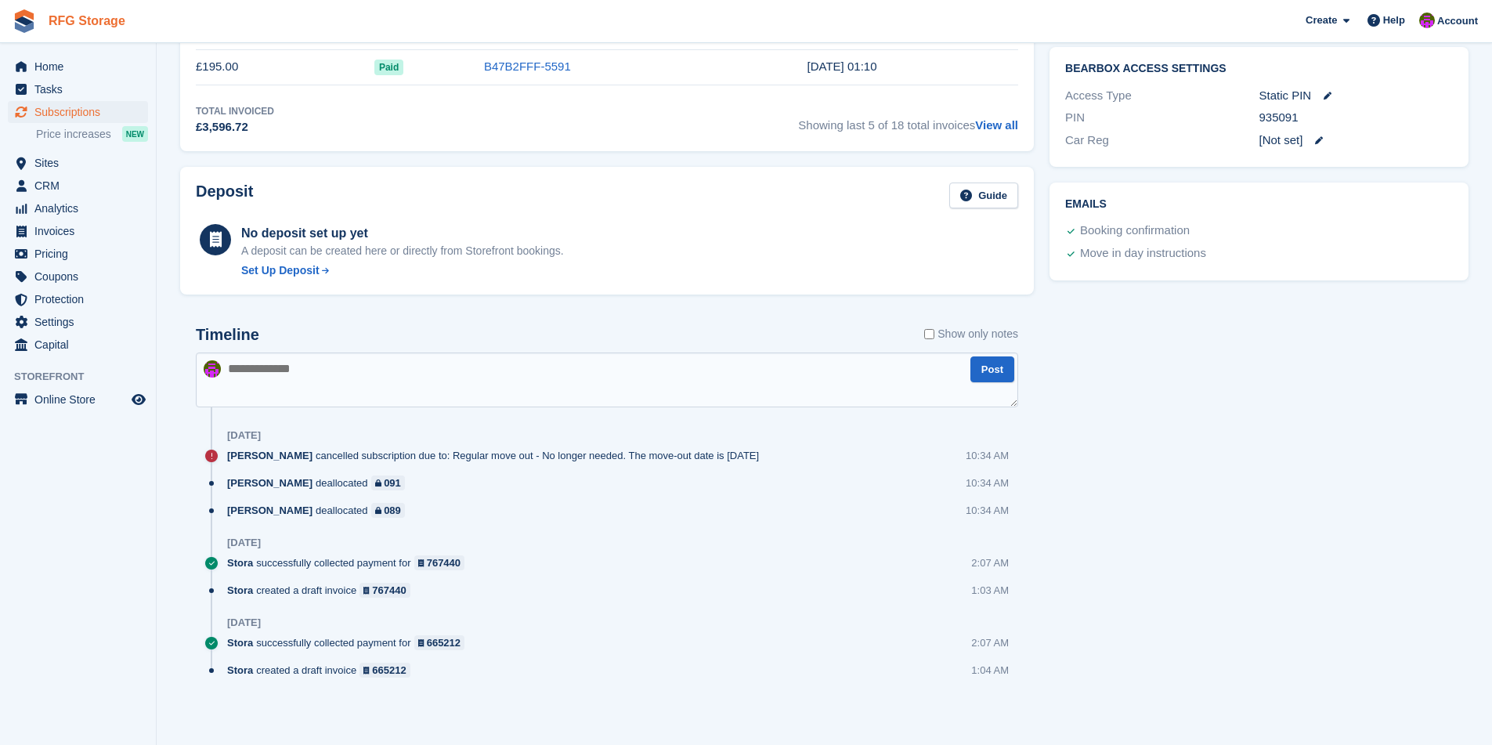
click at [76, 31] on link "RFG Storage" at bounding box center [86, 21] width 89 height 26
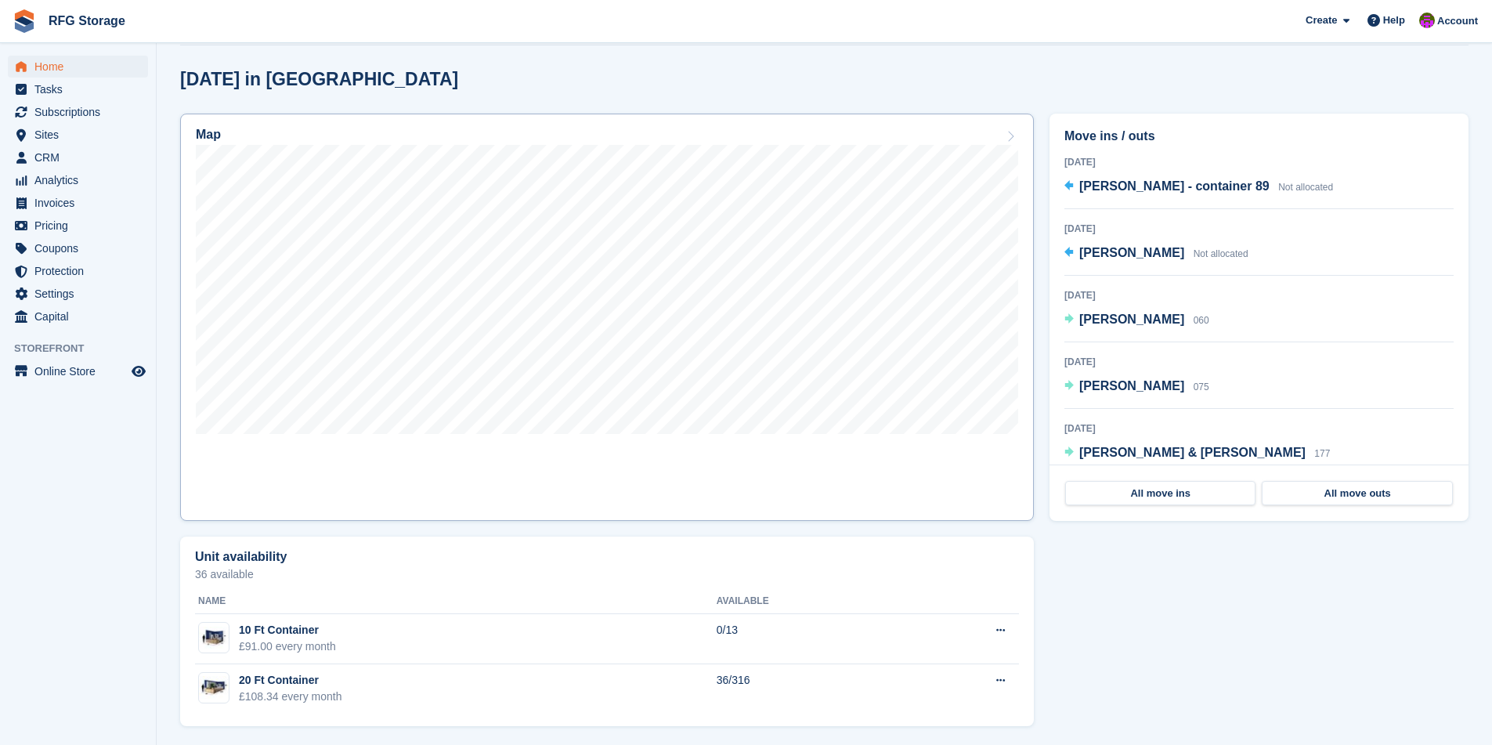
scroll to position [400, 0]
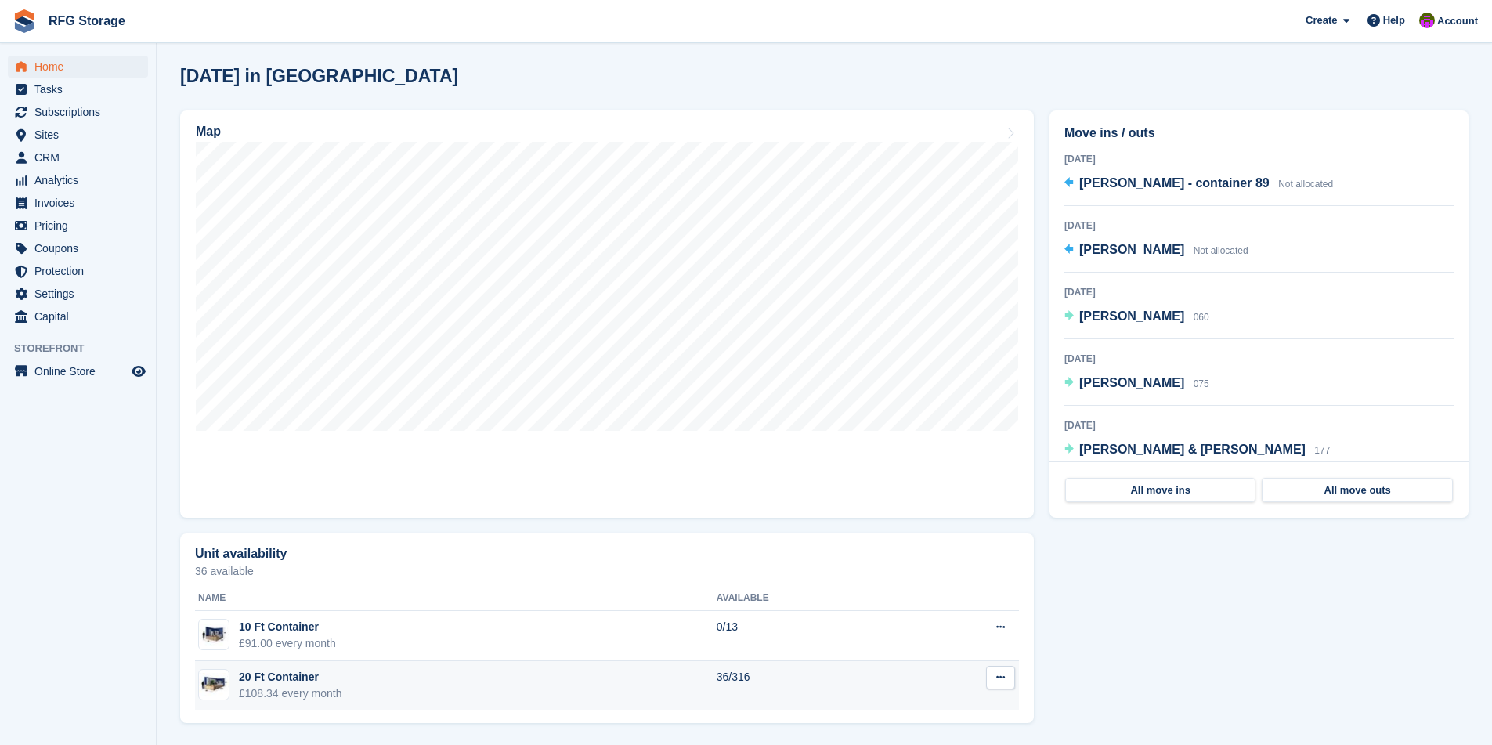
click at [342, 674] on div "20 Ft Container" at bounding box center [290, 677] width 103 height 16
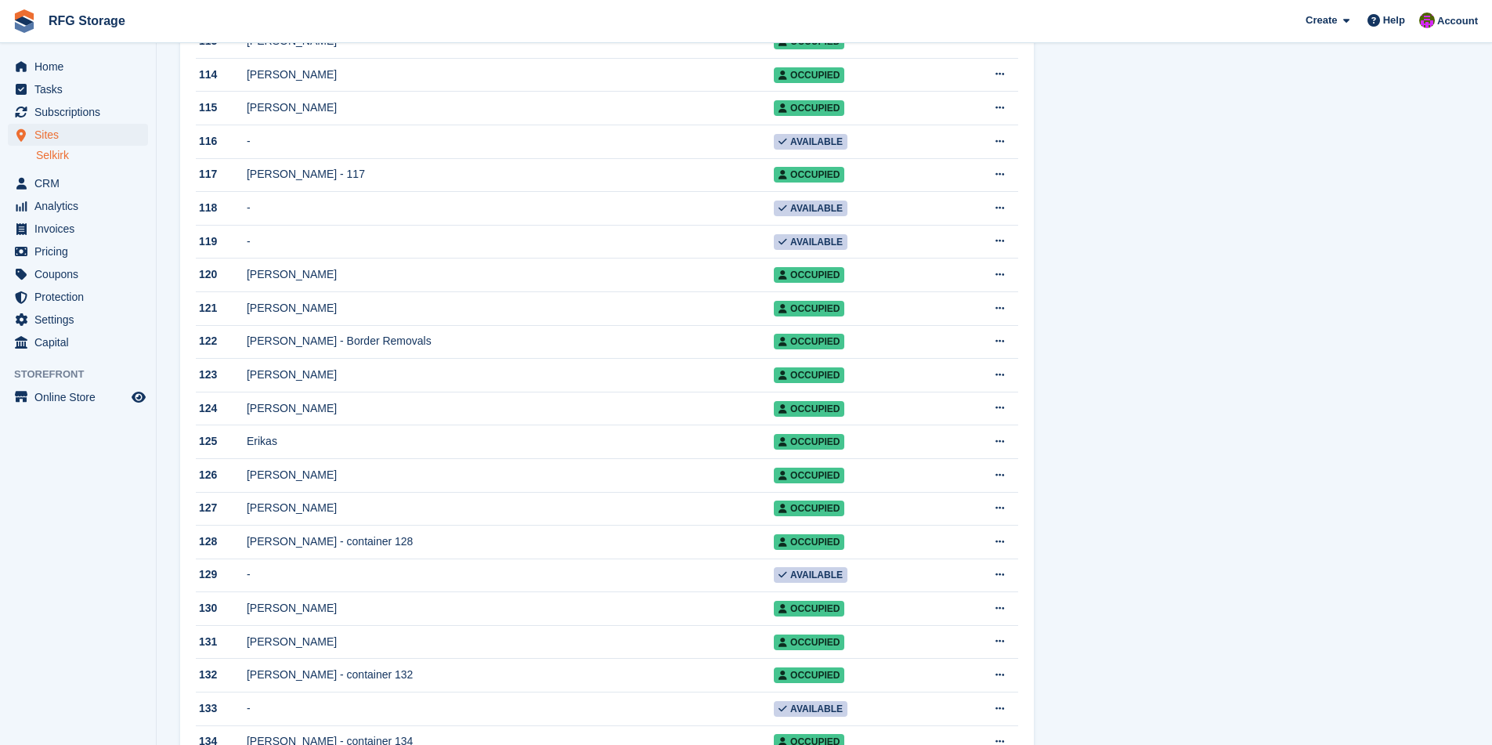
scroll to position [4214, 0]
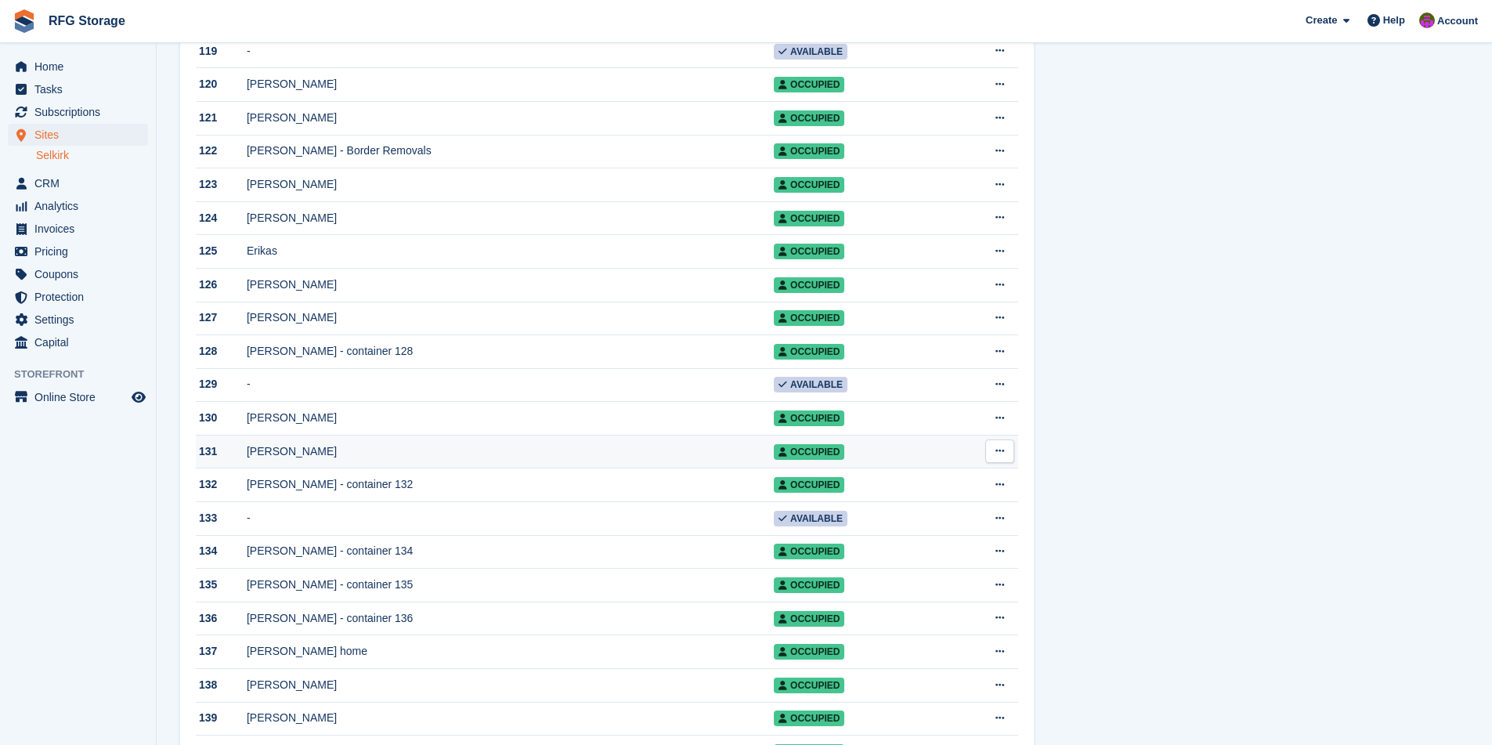
click at [314, 460] on div "James Stewart" at bounding box center [510, 451] width 527 height 16
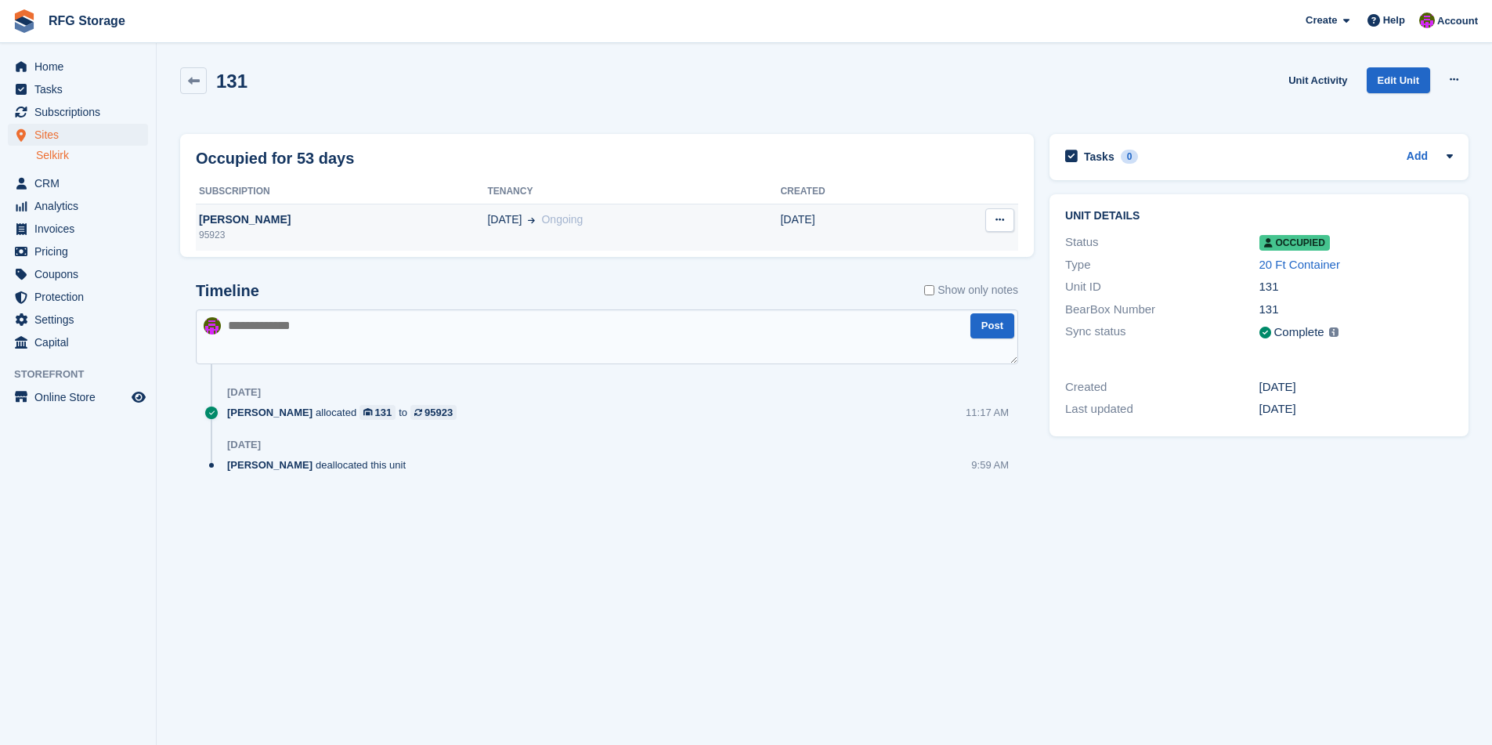
click at [535, 244] on td "01 Aug Ongoing" at bounding box center [633, 227] width 293 height 47
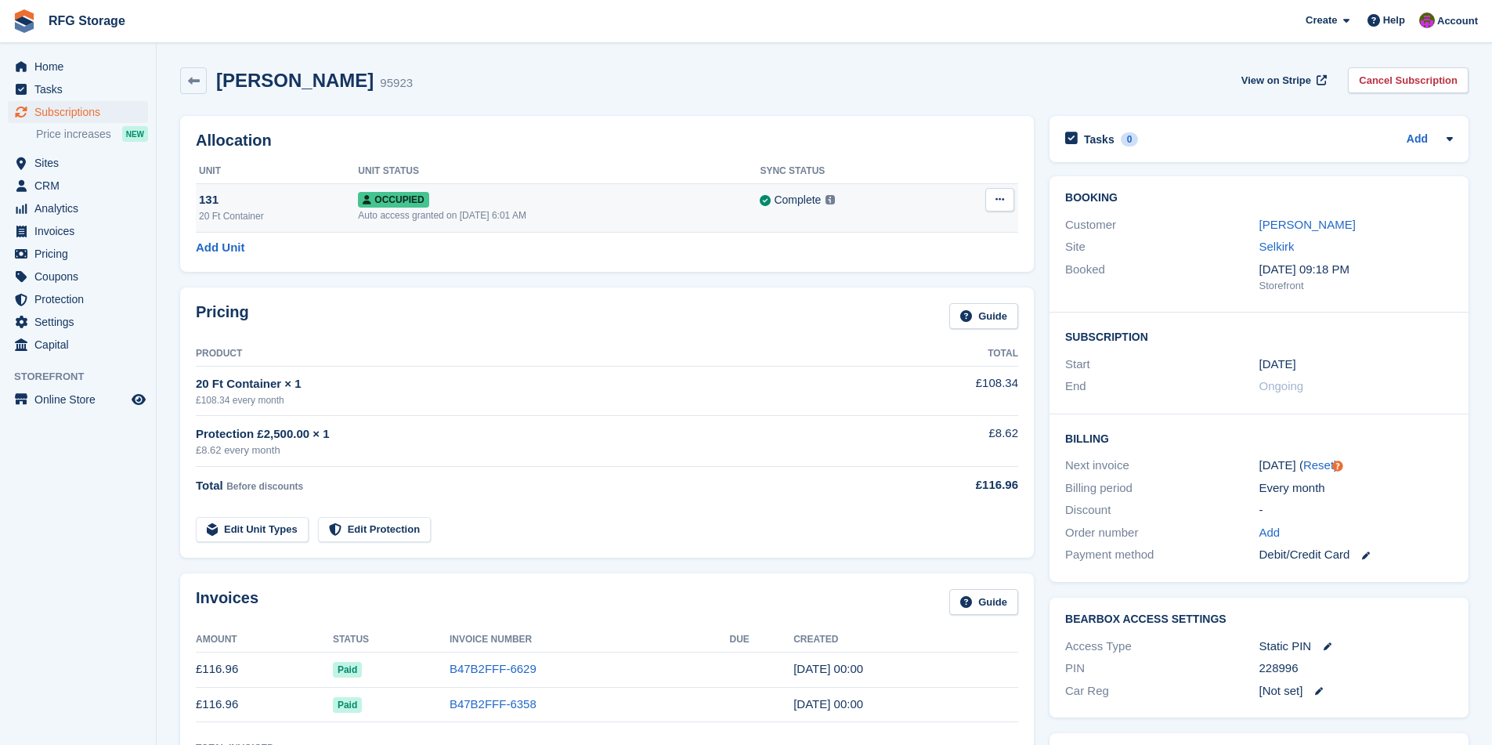
click at [995, 201] on icon at bounding box center [999, 199] width 9 height 10
click at [930, 262] on p "Deallocate" at bounding box center [939, 264] width 136 height 20
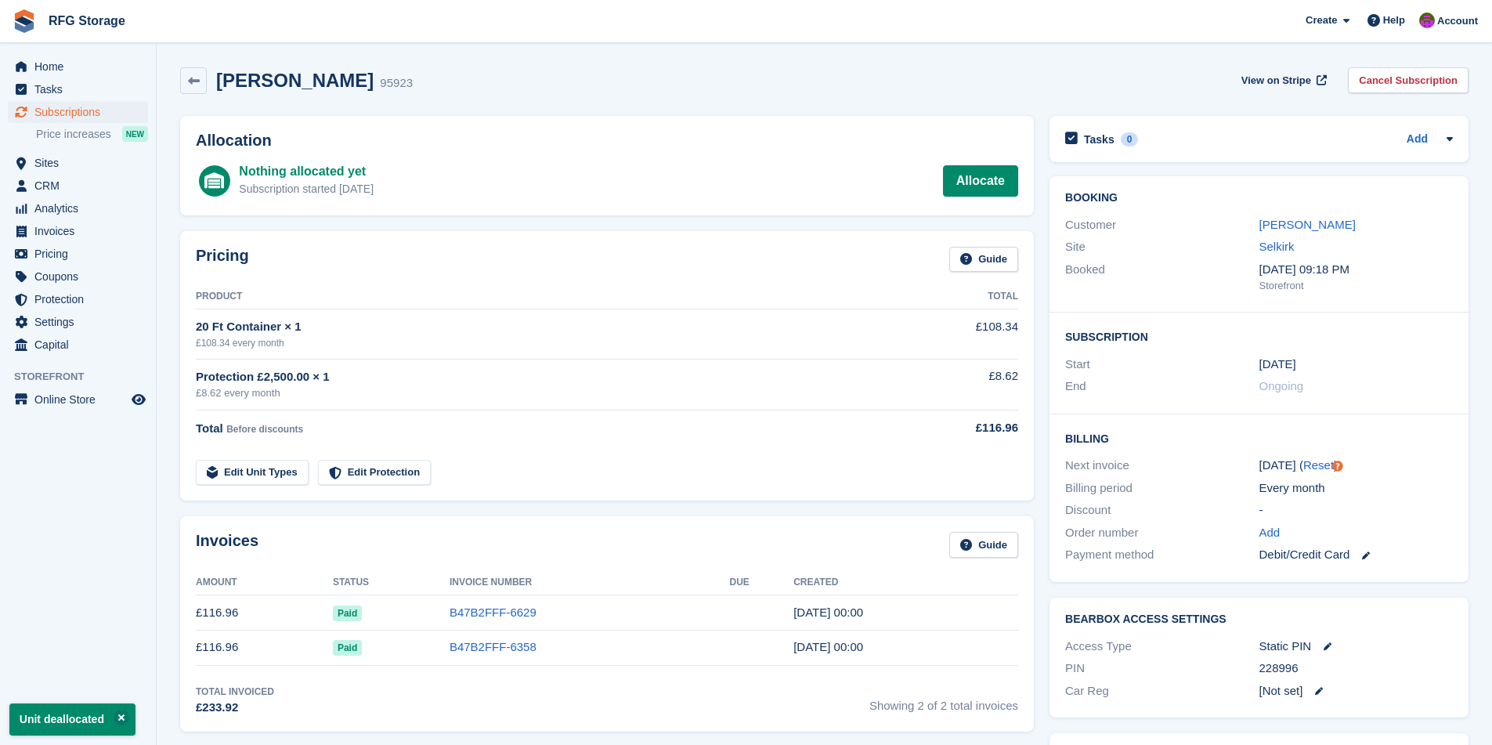
click at [1408, 83] on link "Cancel Subscription" at bounding box center [1408, 80] width 121 height 26
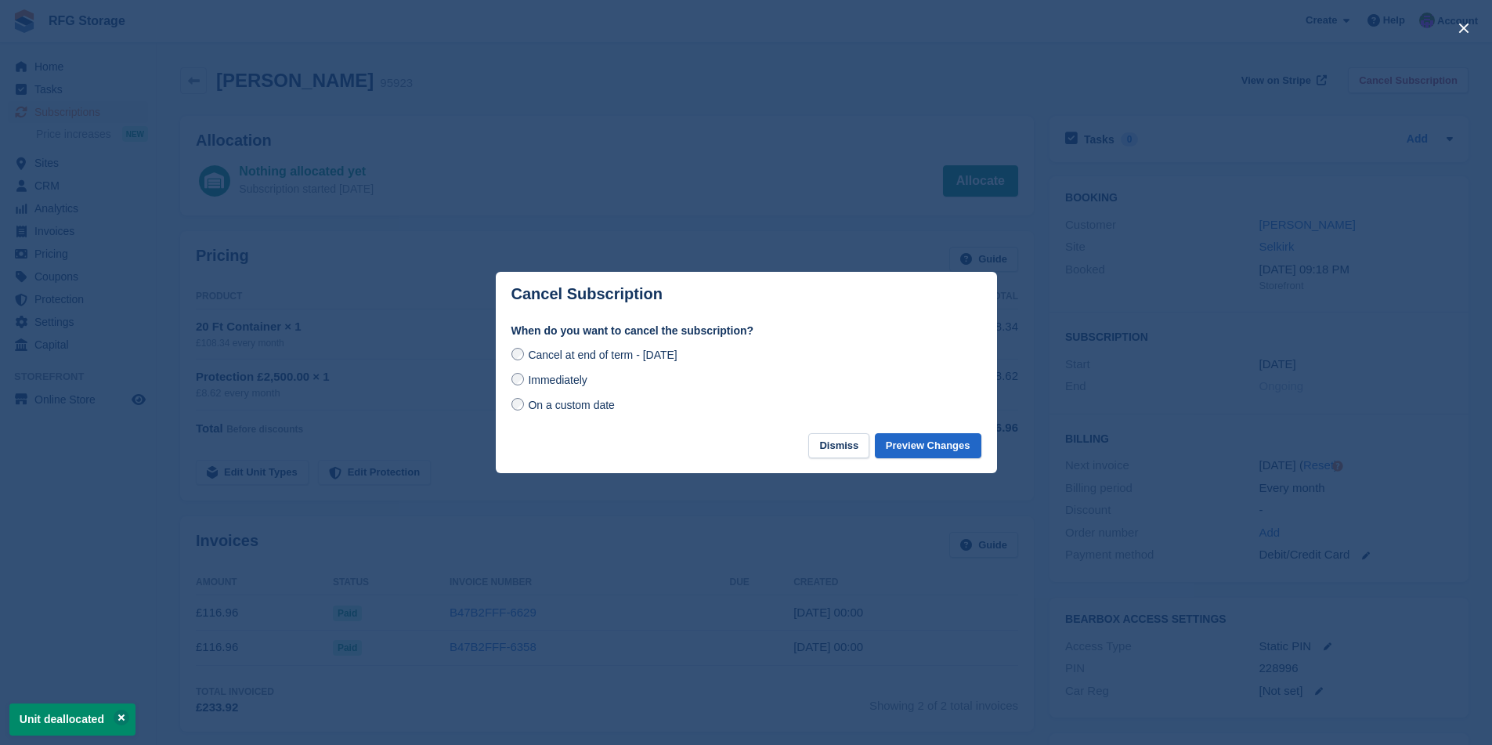
click at [549, 381] on span "Immediately" at bounding box center [557, 380] width 59 height 13
click at [916, 443] on button "Preview Changes" at bounding box center [928, 446] width 107 height 26
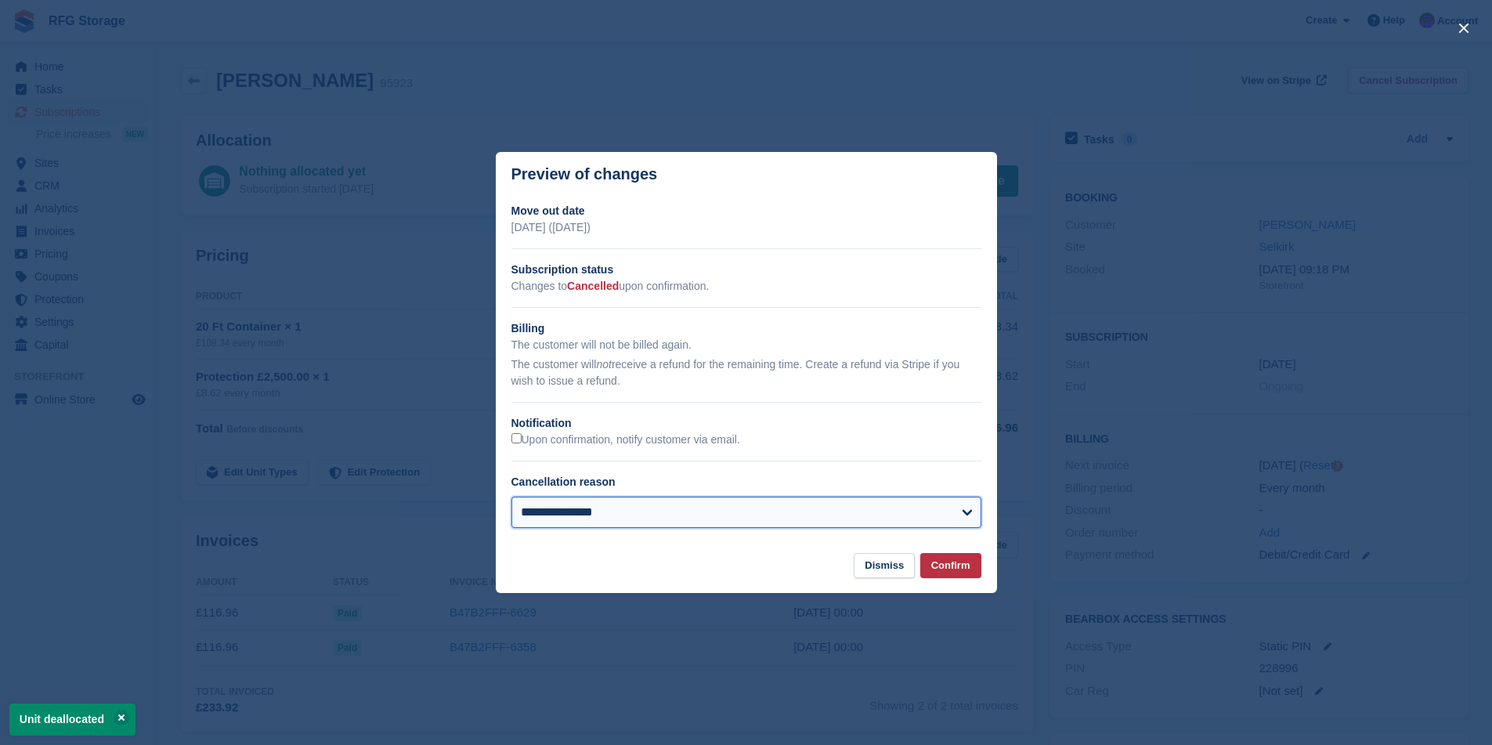
click at [860, 515] on select "**********" at bounding box center [746, 512] width 470 height 31
select select "**********"
click at [511, 497] on select "**********" at bounding box center [746, 512] width 470 height 31
click at [959, 562] on button "Confirm" at bounding box center [950, 566] width 61 height 26
